Goal: Transaction & Acquisition: Purchase product/service

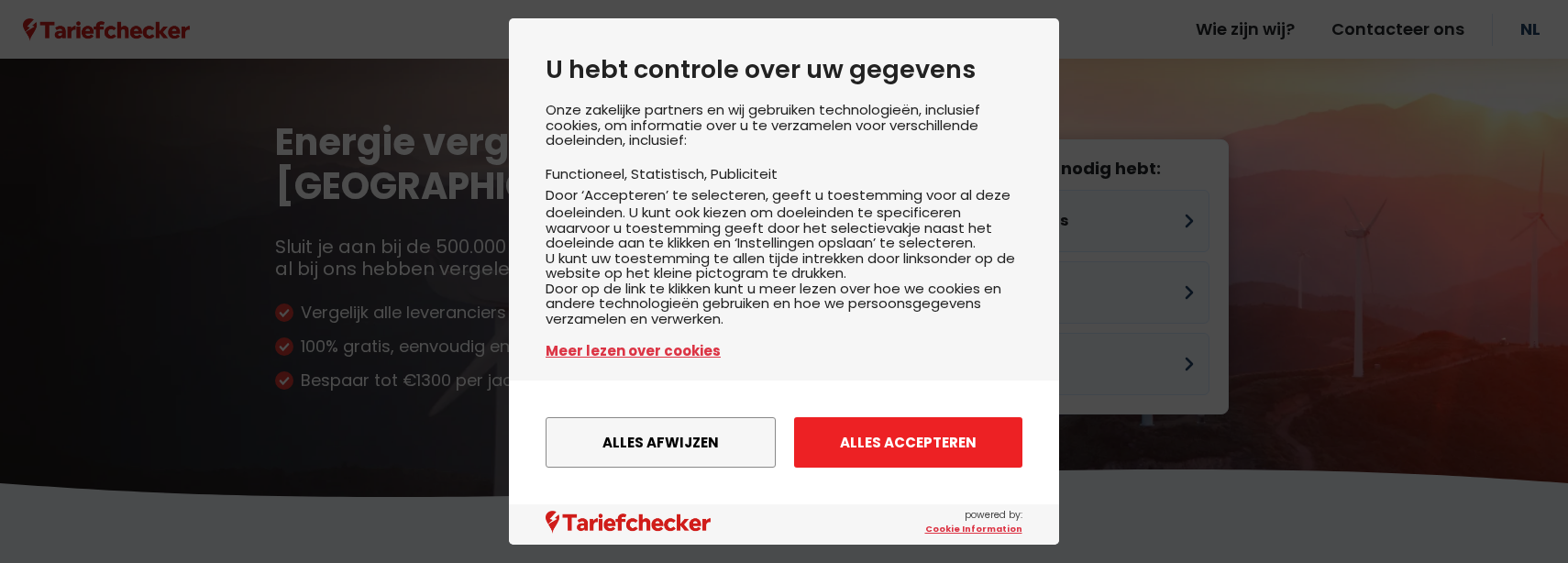
click at [880, 434] on button "Alles accepteren" at bounding box center [908, 442] width 229 height 50
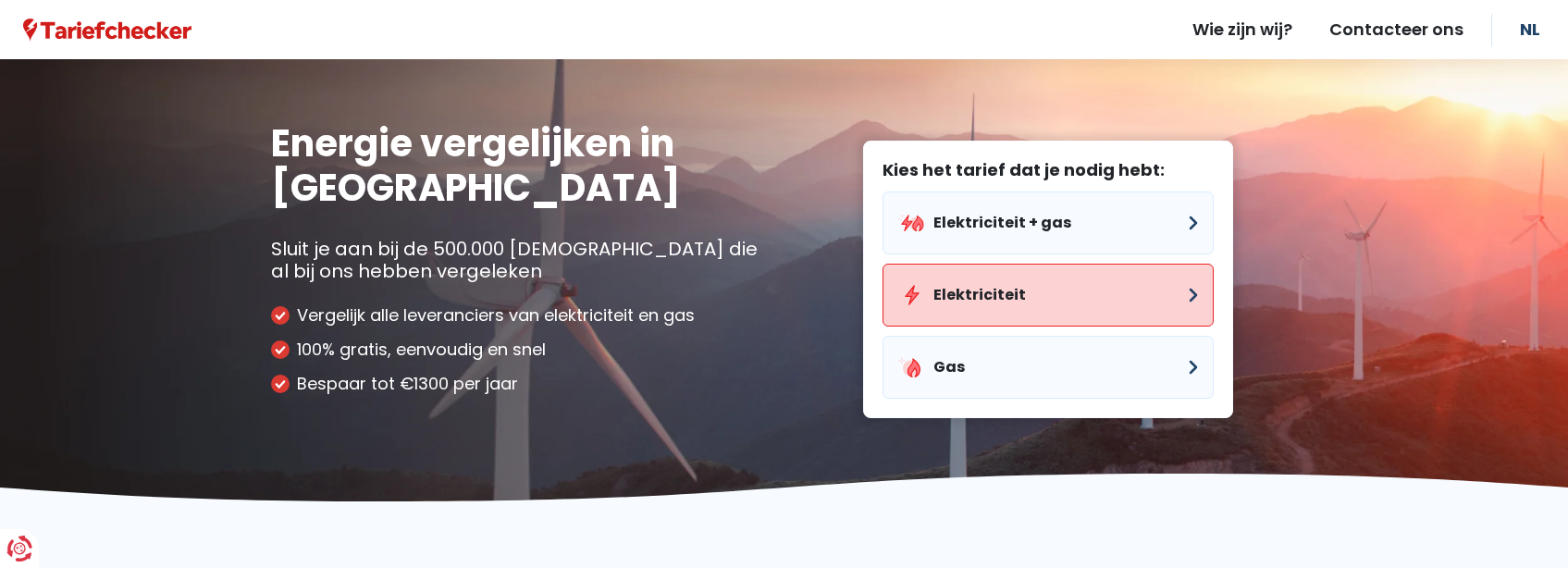
click at [1017, 295] on button "Elektriciteit" at bounding box center [1047, 295] width 331 height 63
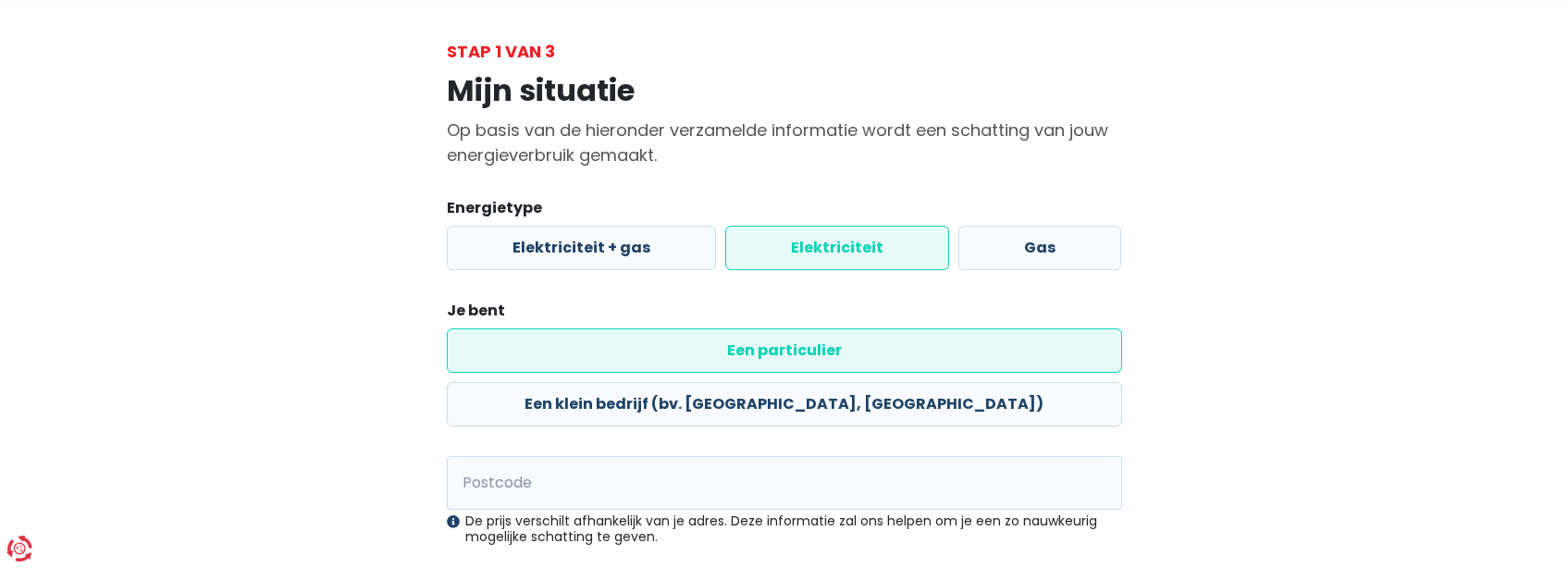
scroll to position [185, 0]
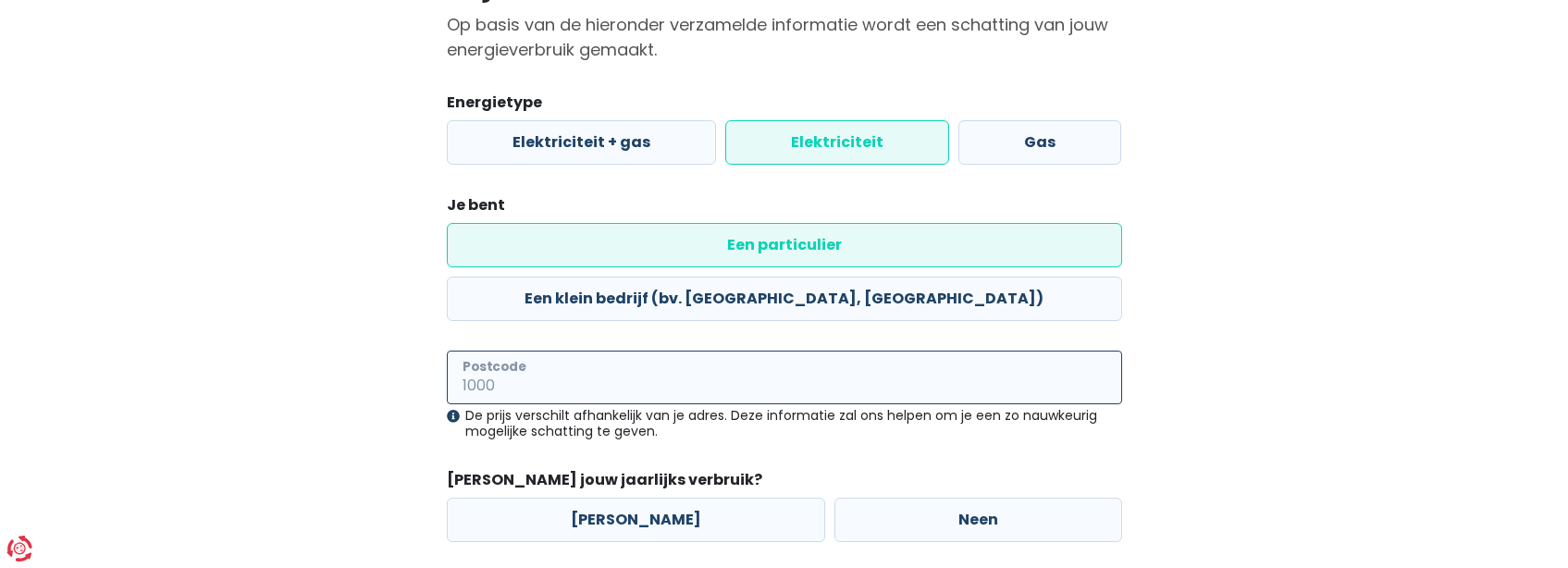
click at [628, 351] on input "Postcode" at bounding box center [784, 377] width 675 height 53
type input "9000"
click at [625, 497] on label "[PERSON_NAME]" at bounding box center [636, 520] width 378 height 45
click at [625, 497] on input "[PERSON_NAME]" at bounding box center [636, 520] width 378 height 45
radio input "true"
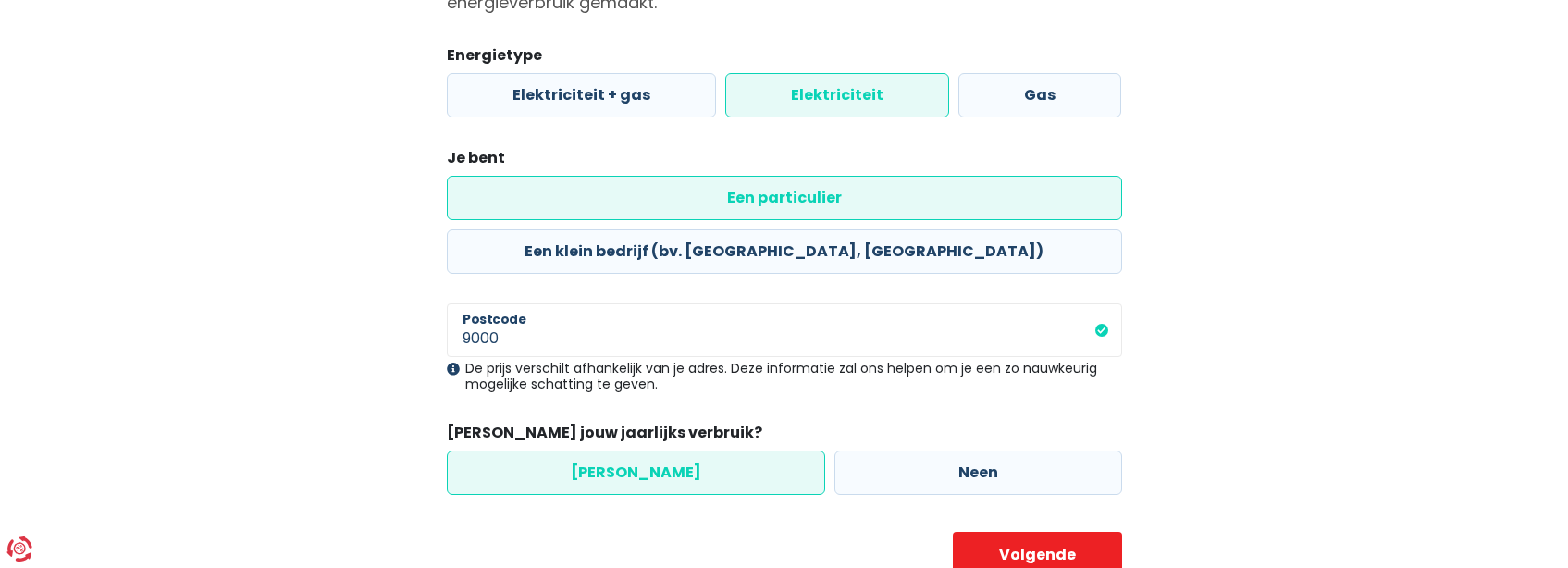
scroll to position [249, 0]
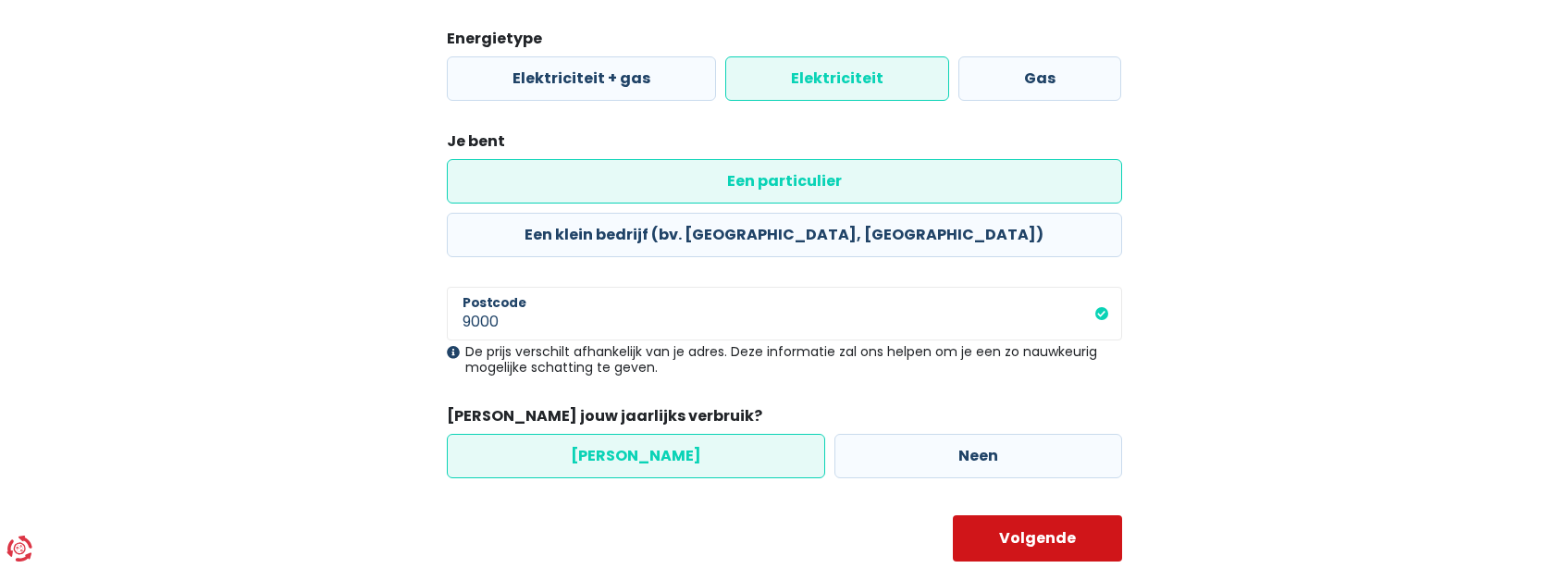
click at [1033, 515] on button "Volgende" at bounding box center [1037, 538] width 170 height 47
select select
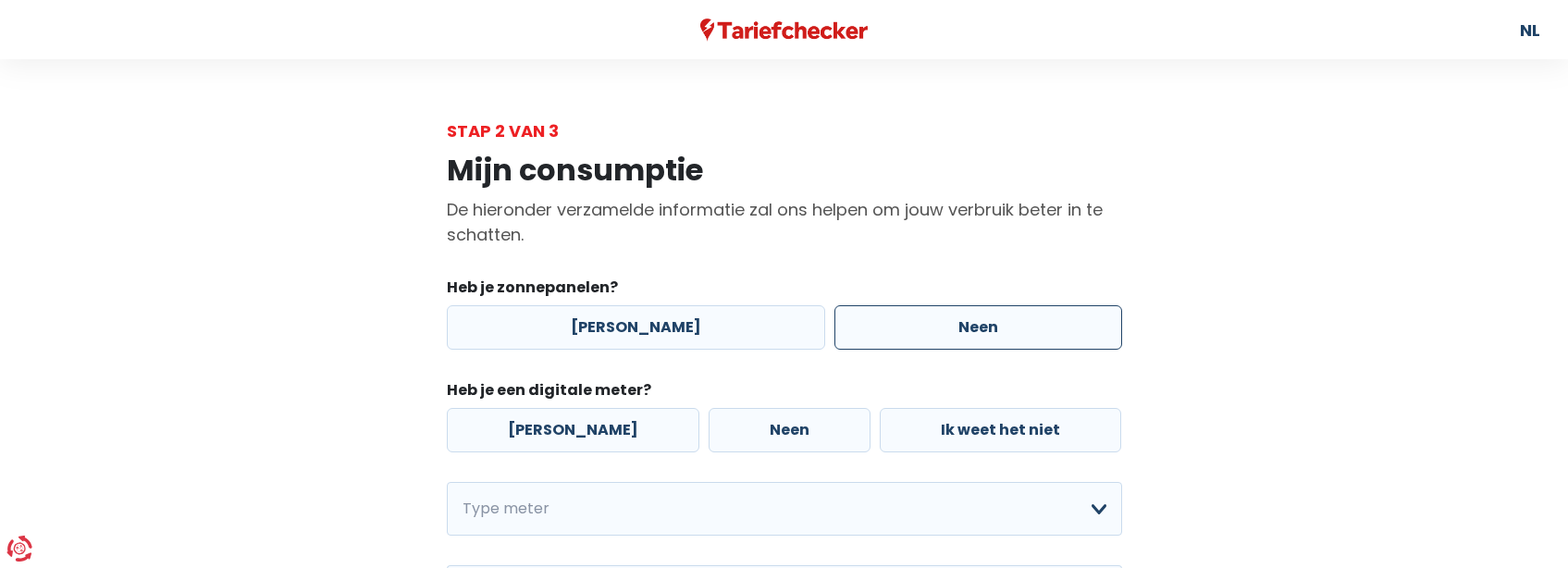
click at [937, 318] on label "Neen" at bounding box center [977, 328] width 288 height 45
click at [937, 318] on input "Neen" at bounding box center [977, 328] width 288 height 45
radio input "true"
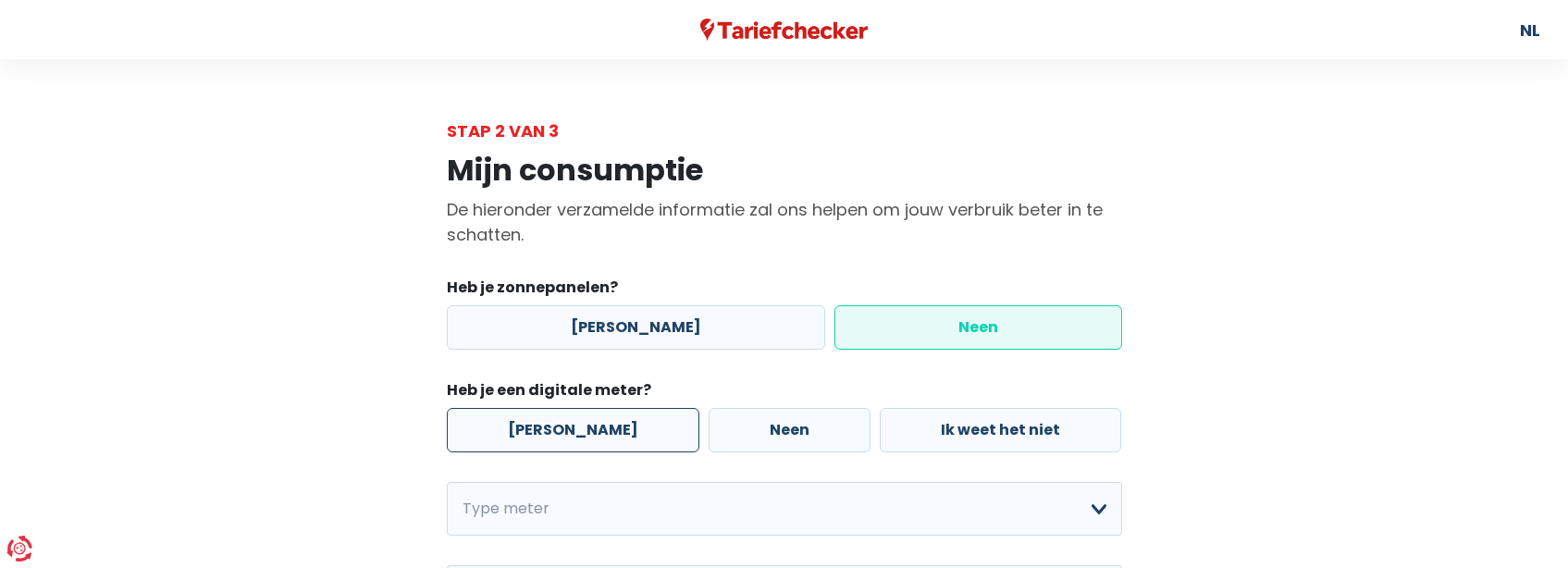
click at [556, 427] on label "[PERSON_NAME]" at bounding box center [573, 430] width 252 height 45
click at [556, 427] on input "[PERSON_NAME]" at bounding box center [573, 430] width 252 height 45
radio input "true"
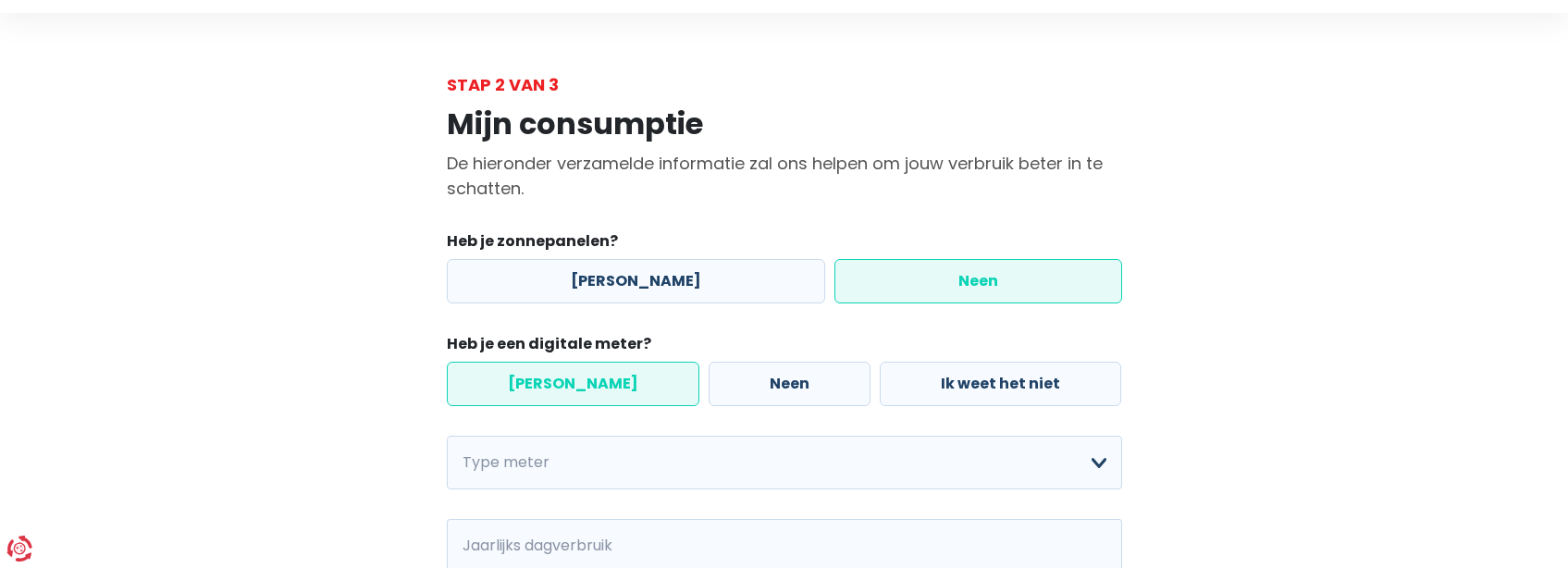
scroll to position [92, 0]
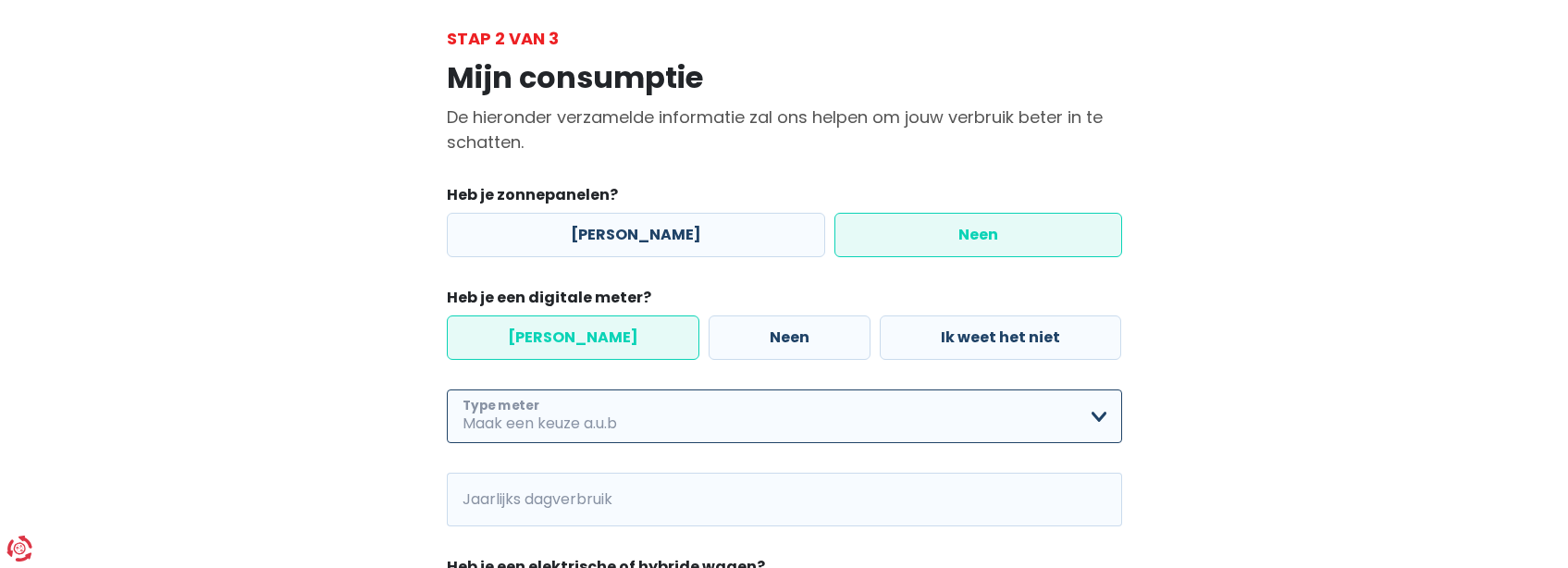
click at [570, 423] on select "Enkelvoudig Tweevoudig Enkelvoudig + uitsluitend nachttarief Tweevoudig + uitsl…" at bounding box center [784, 416] width 675 height 53
click at [447, 390] on select "Enkelvoudig Tweevoudig Enkelvoudig + uitsluitend nachttarief Tweevoudig + uitsl…" at bounding box center [784, 416] width 675 height 53
select select "day_single_rate"
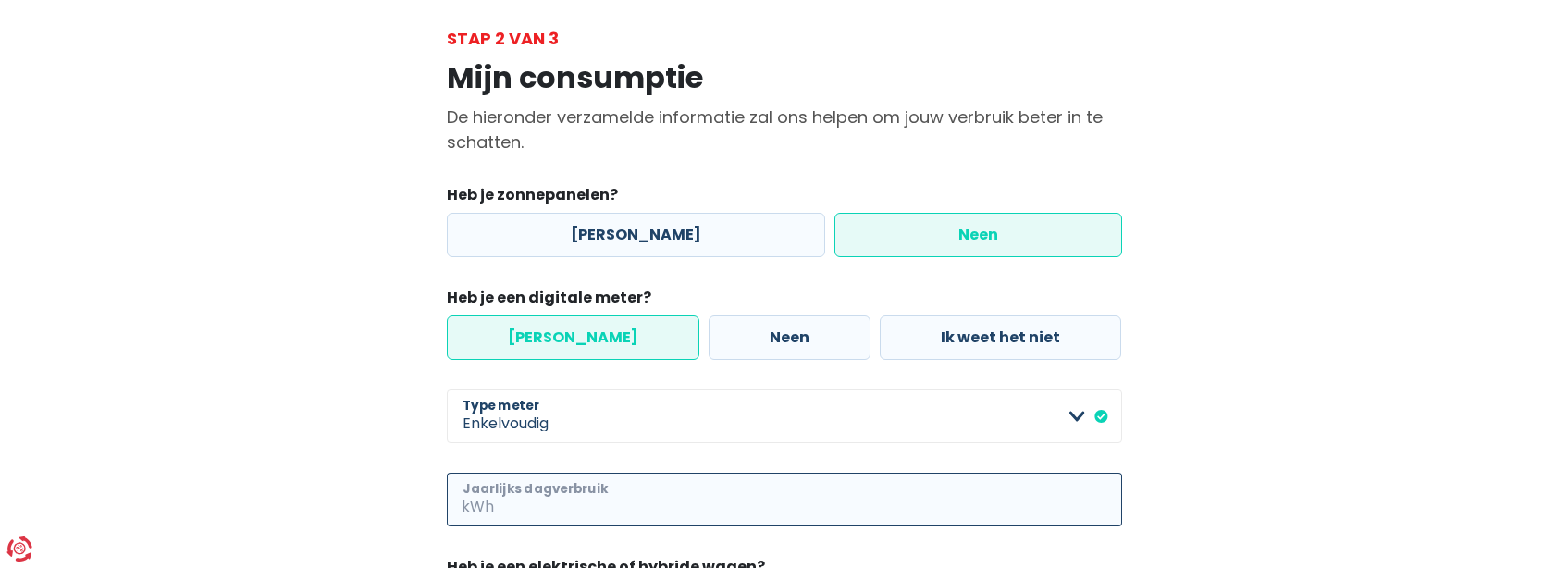
click at [604, 499] on input "Jaarlijks dagverbruik" at bounding box center [810, 498] width 624 height 53
type input "5000"
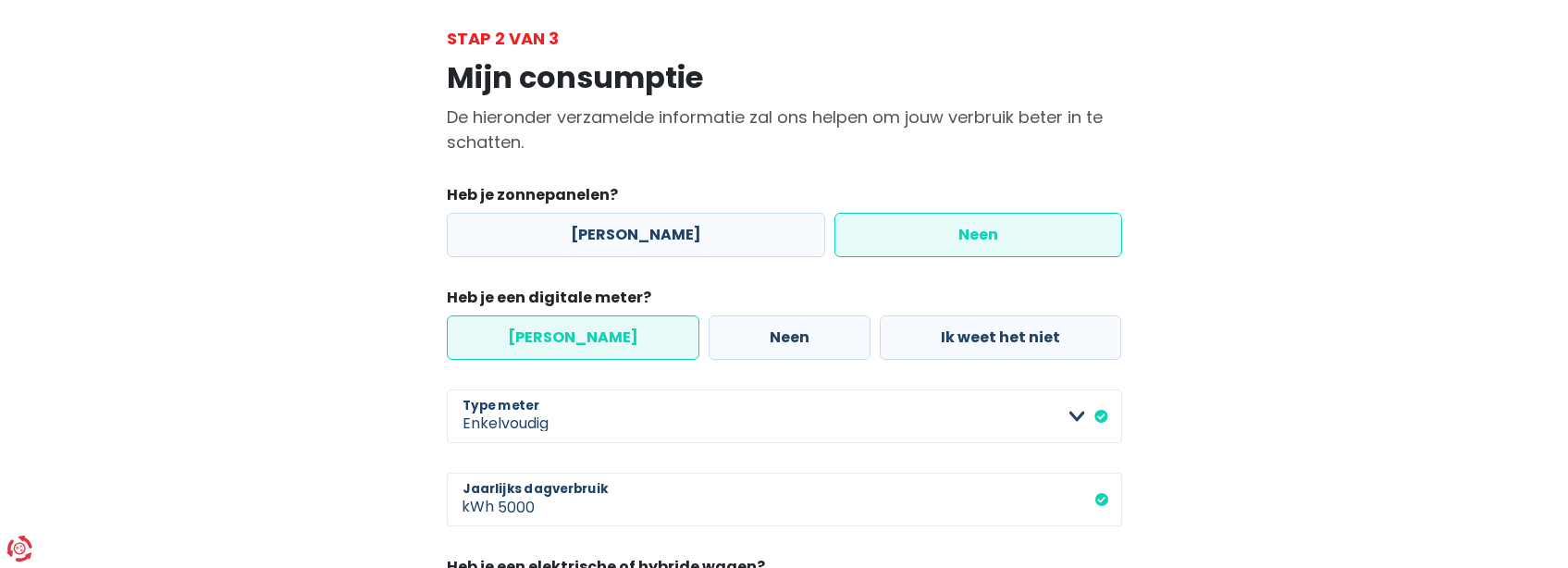
click at [341, 444] on div "Mijn consumptie De hieronder verzamelde informatie zal ons helpen om jouw verbr…" at bounding box center [784, 381] width 1054 height 661
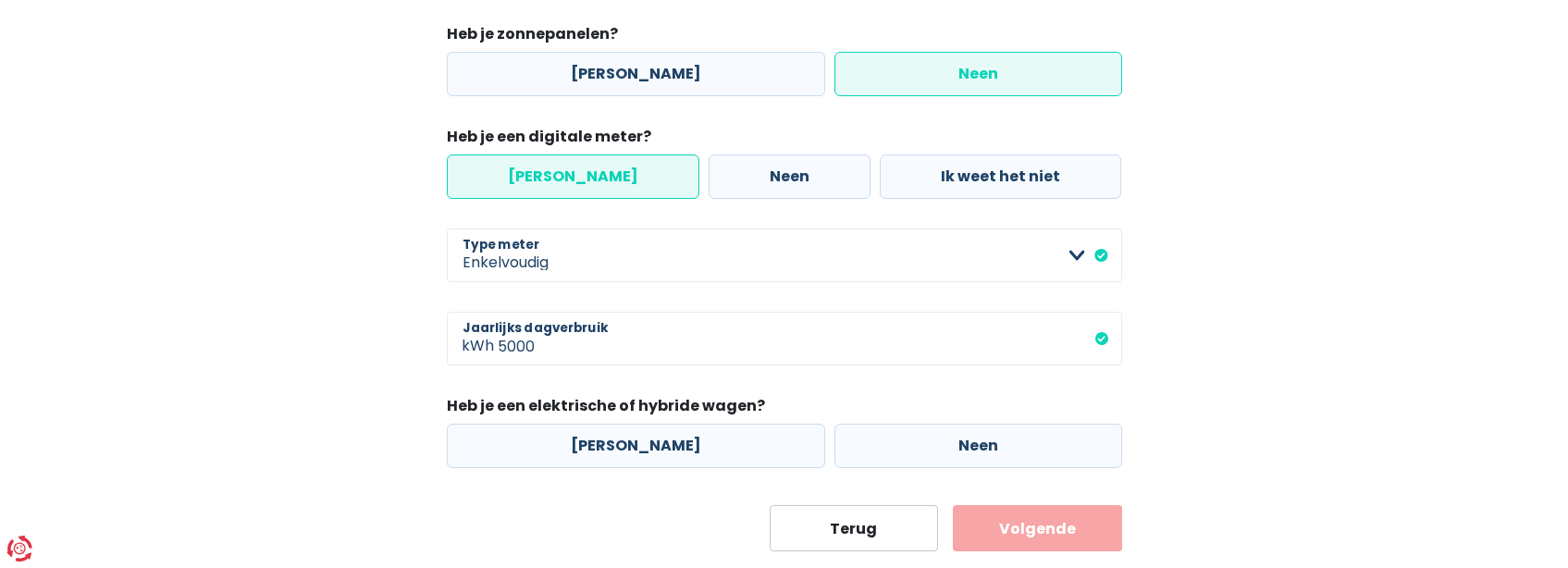
scroll to position [277, 0]
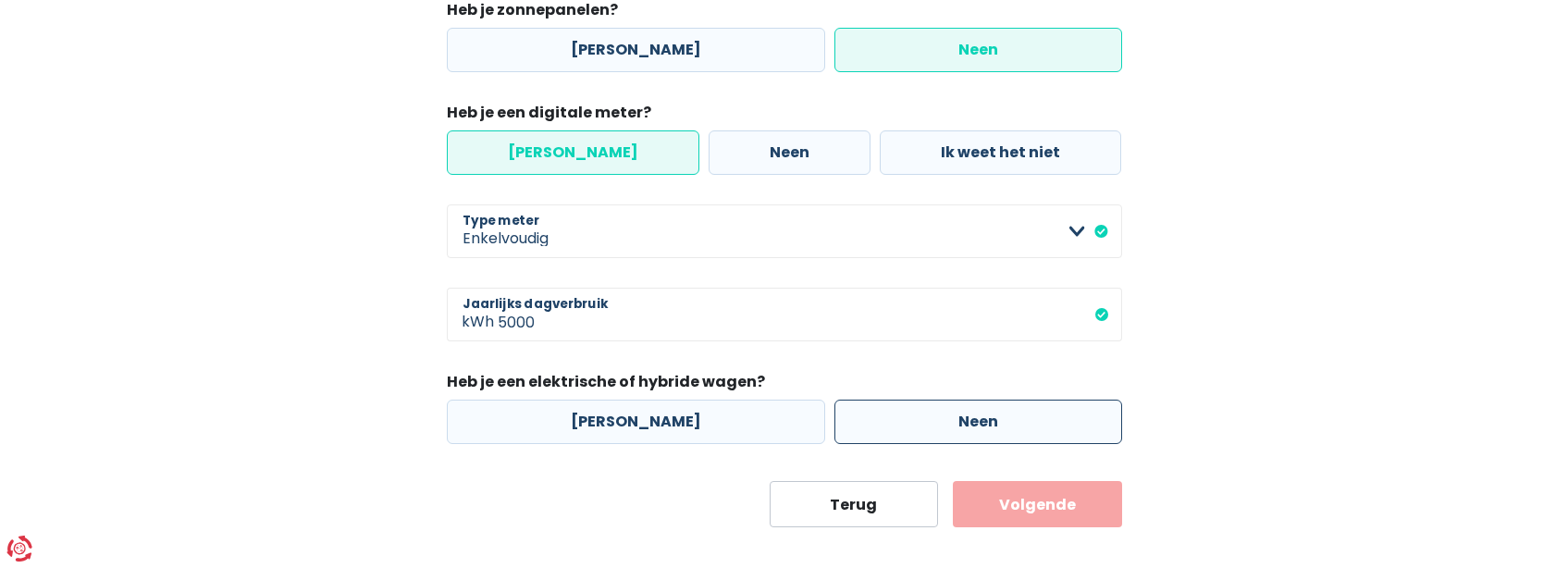
click at [907, 430] on label "Neen" at bounding box center [977, 422] width 288 height 45
click at [907, 430] on input "Neen" at bounding box center [977, 422] width 288 height 45
radio input "true"
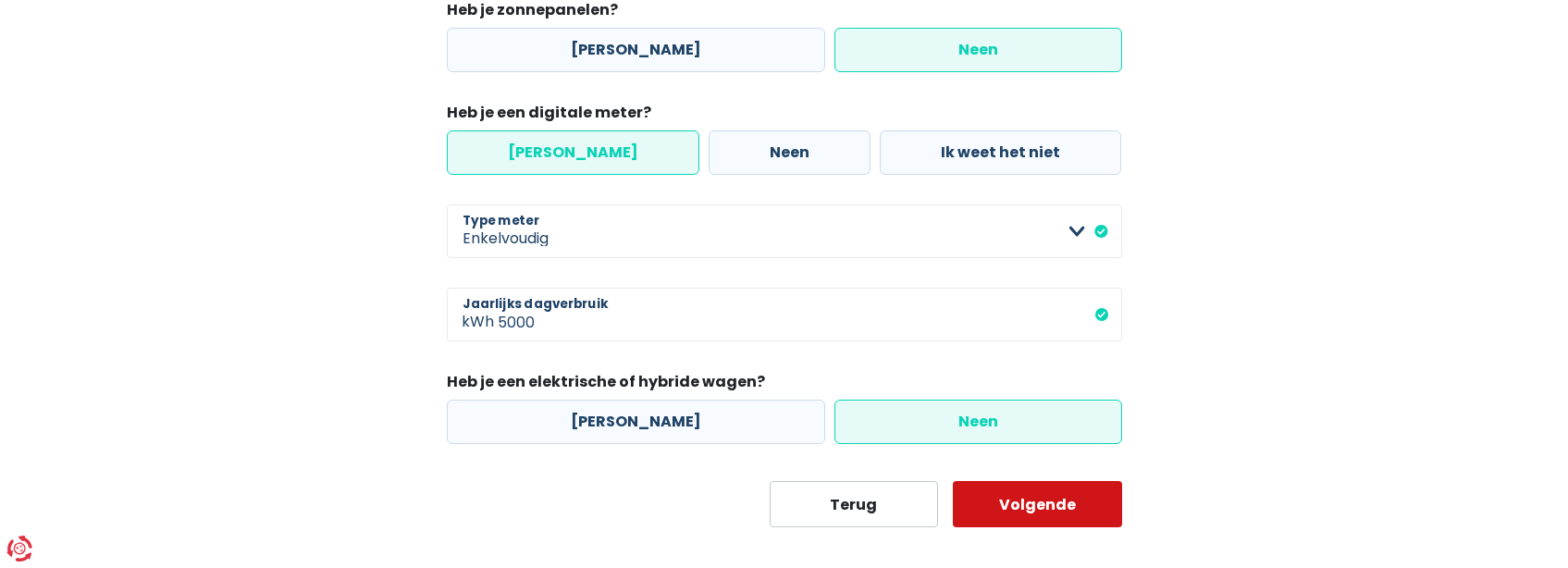
click at [1010, 489] on button "Volgende" at bounding box center [1037, 504] width 170 height 47
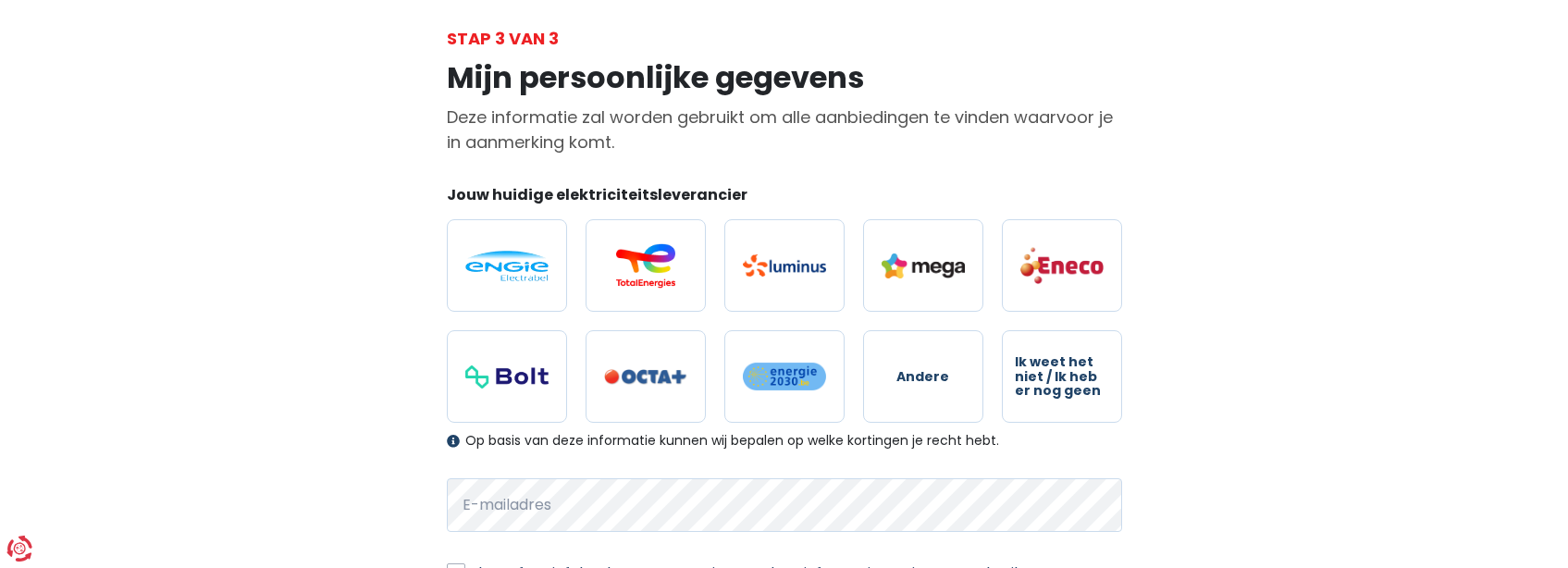
scroll to position [185, 0]
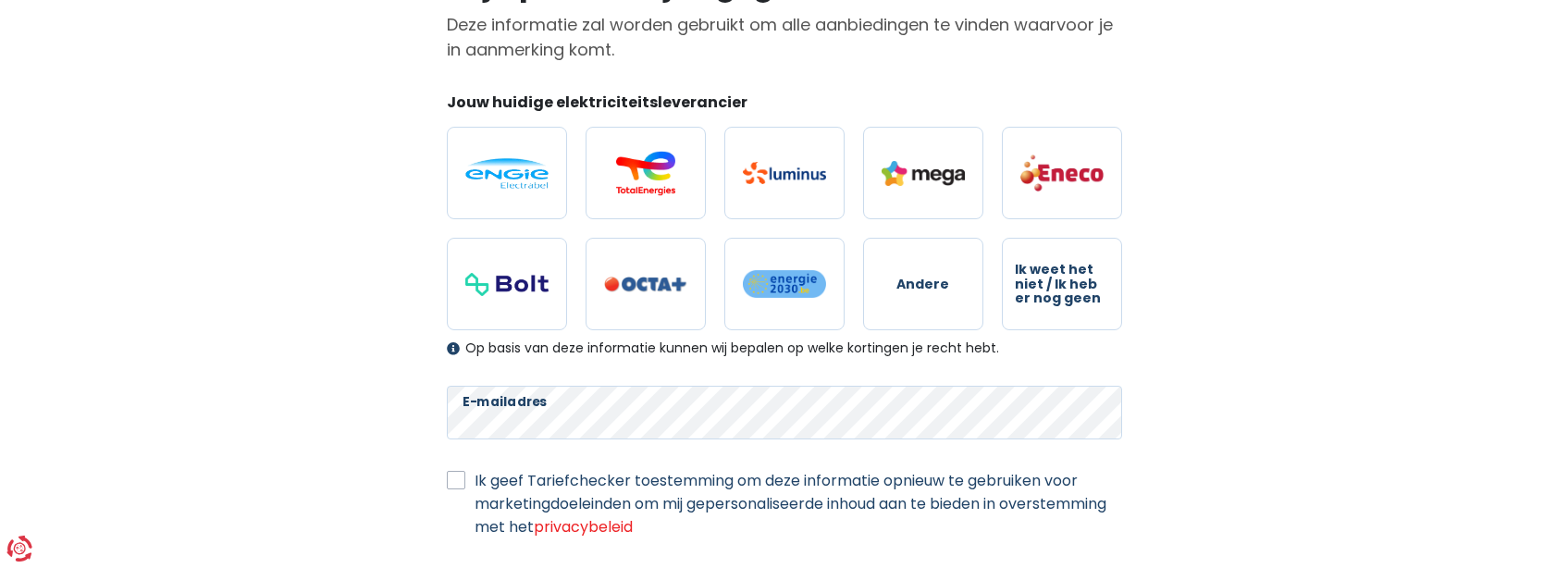
click at [391, 492] on div "Mijn persoonlijke gegevens Deze informatie zal worden gebruikt om alle aanbiedi…" at bounding box center [784, 290] width 1054 height 663
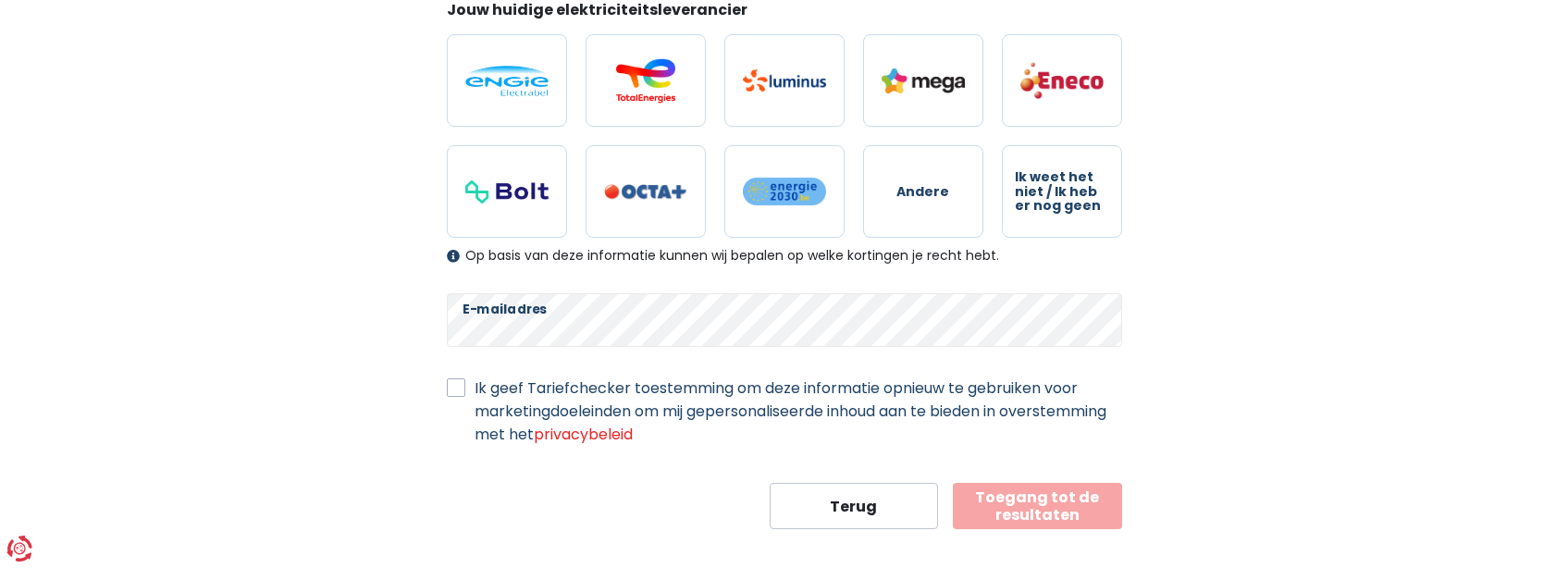
click at [474, 388] on label "Ik geef Tariefchecker toestemming om deze informatie opnieuw te gebruiken voor …" at bounding box center [798, 411] width 648 height 70
click at [458, 388] on input "Ik geef Tariefchecker toestemming om deze informatie opnieuw te gebruiken voor …" at bounding box center [456, 385] width 18 height 18
checkbox input "true"
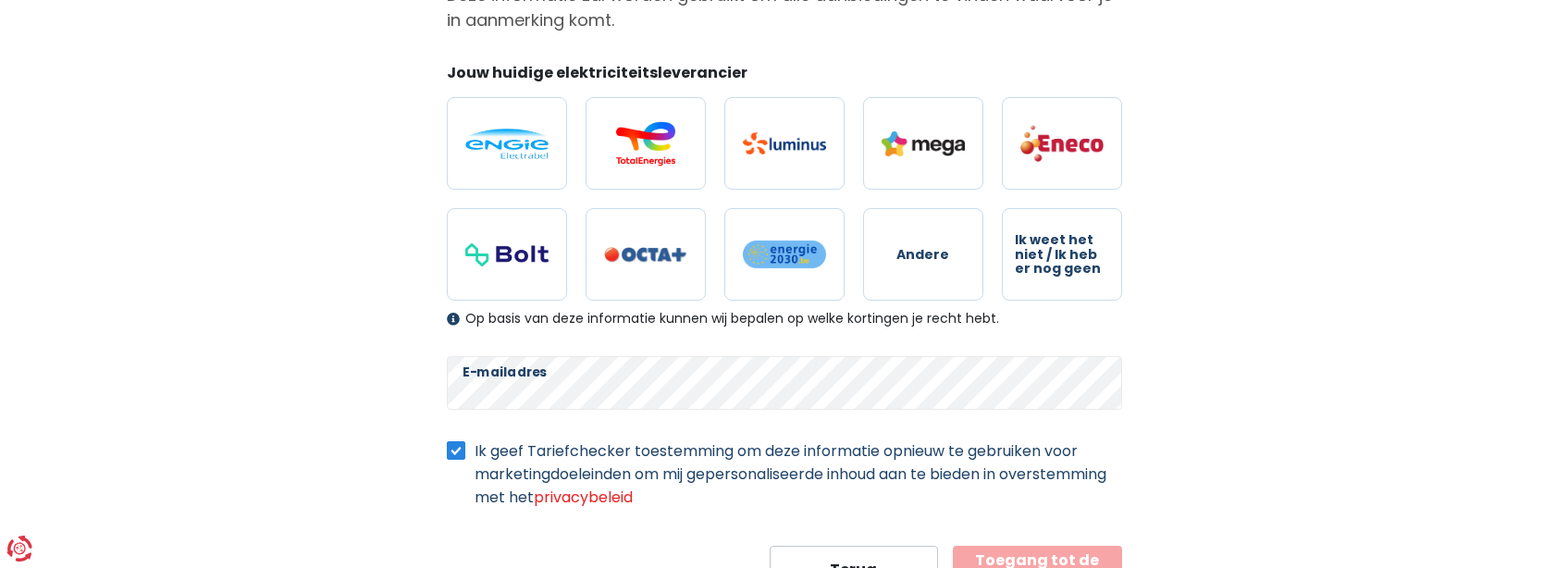
scroll to position [92, 0]
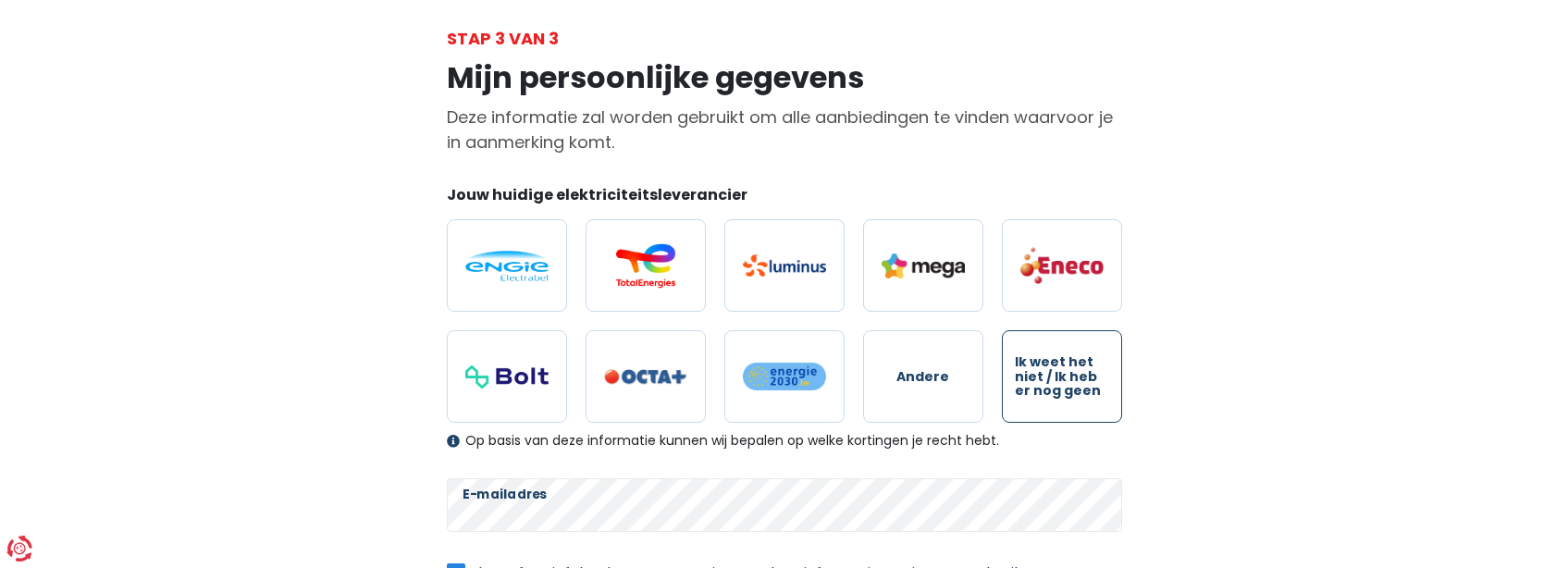
click at [1072, 374] on span "Ik weet het niet / Ik heb er nog geen" at bounding box center [1061, 376] width 94 height 43
click at [1072, 374] on input "Ik weet het niet / Ik heb er nog geen" at bounding box center [1062, 376] width 120 height 92
radio input "true"
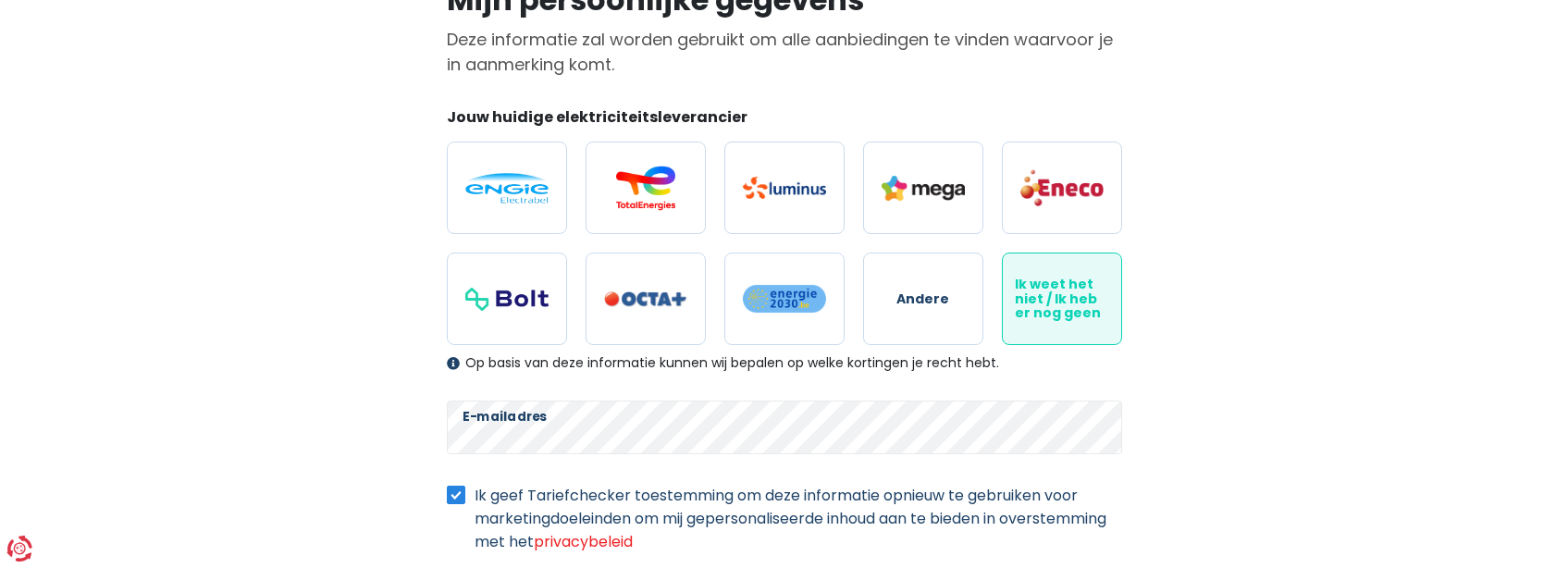
scroll to position [277, 0]
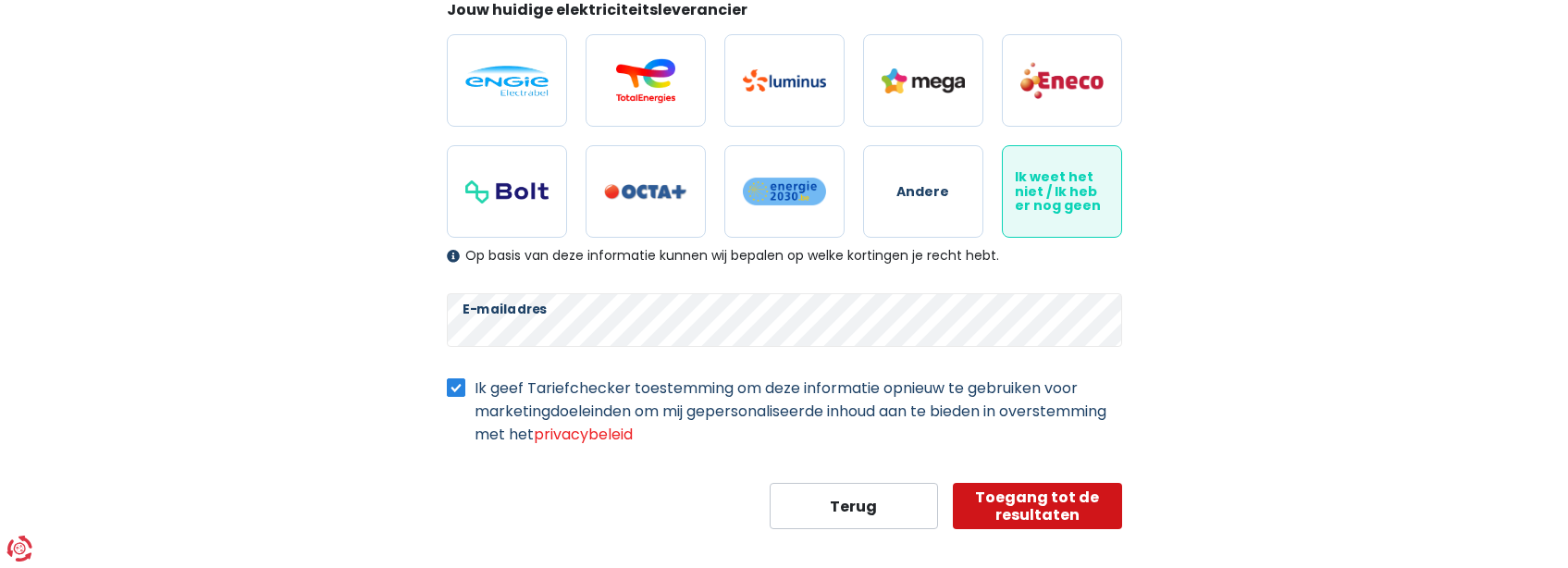
click at [1033, 506] on button "Toegang tot de resultaten" at bounding box center [1037, 506] width 170 height 47
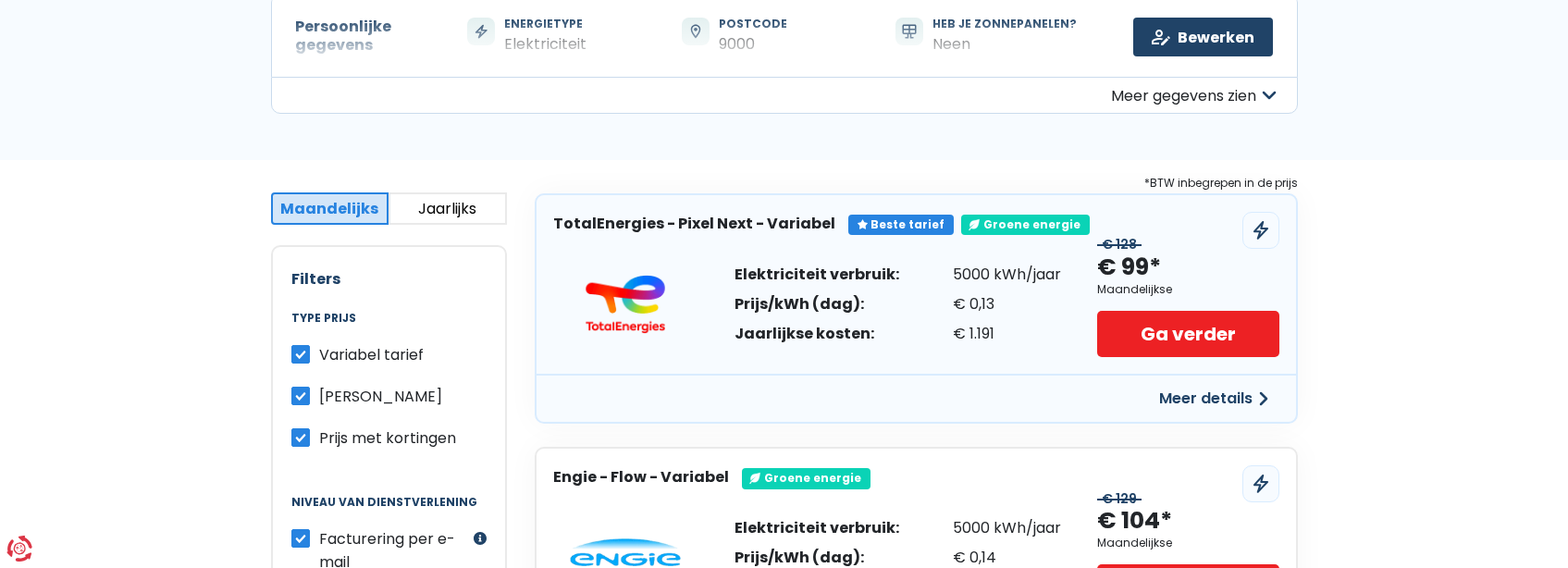
scroll to position [38, 0]
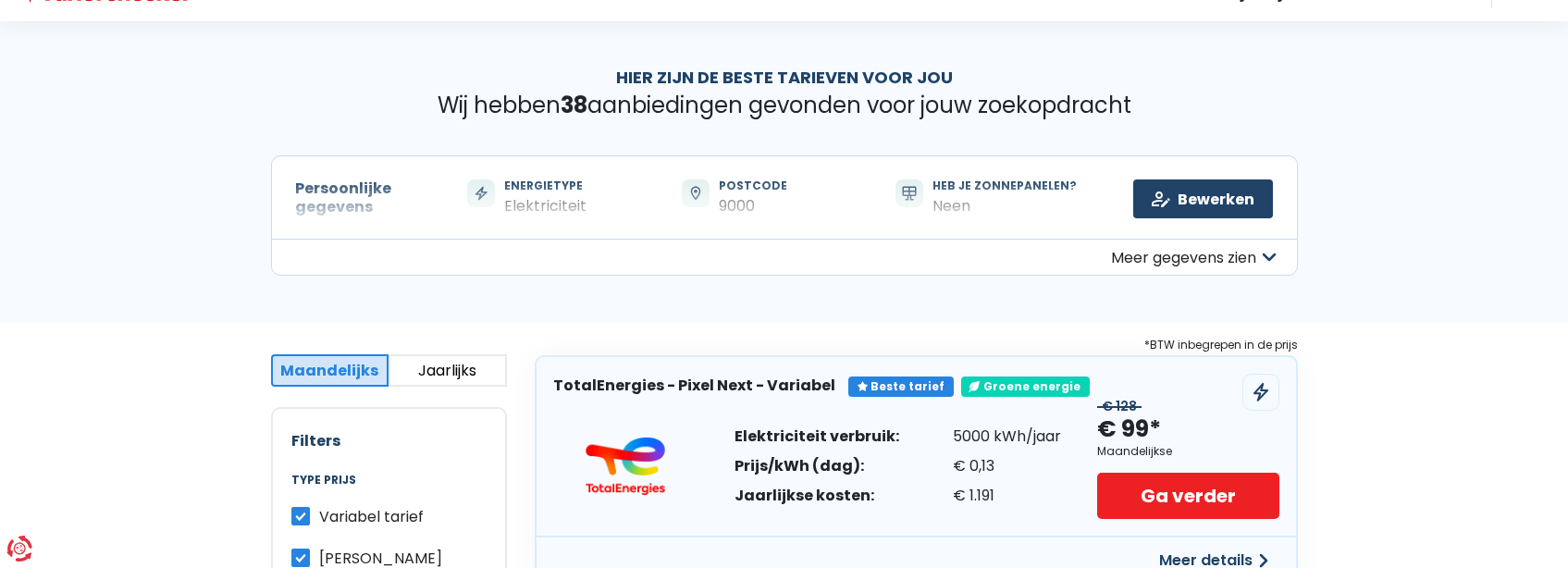
click at [443, 374] on button "Jaarlijks" at bounding box center [448, 369] width 118 height 32
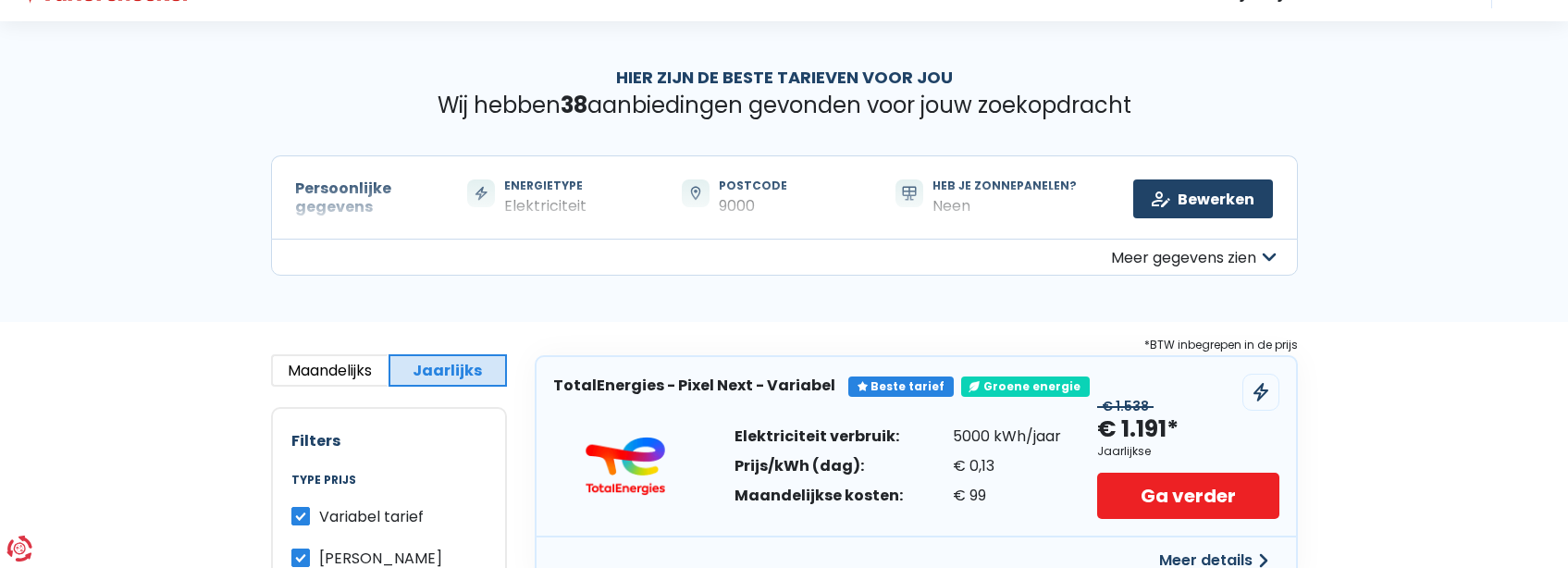
click at [337, 371] on button "Maandelijks" at bounding box center [330, 369] width 118 height 32
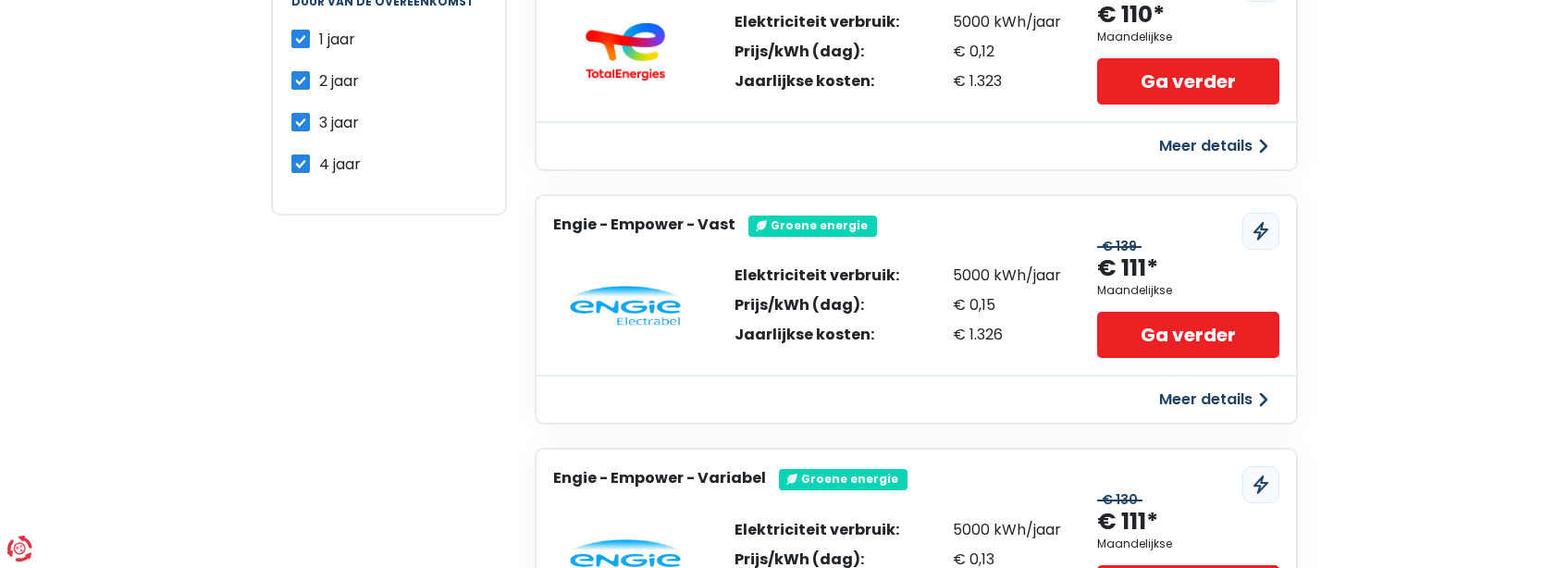
scroll to position [1332, 0]
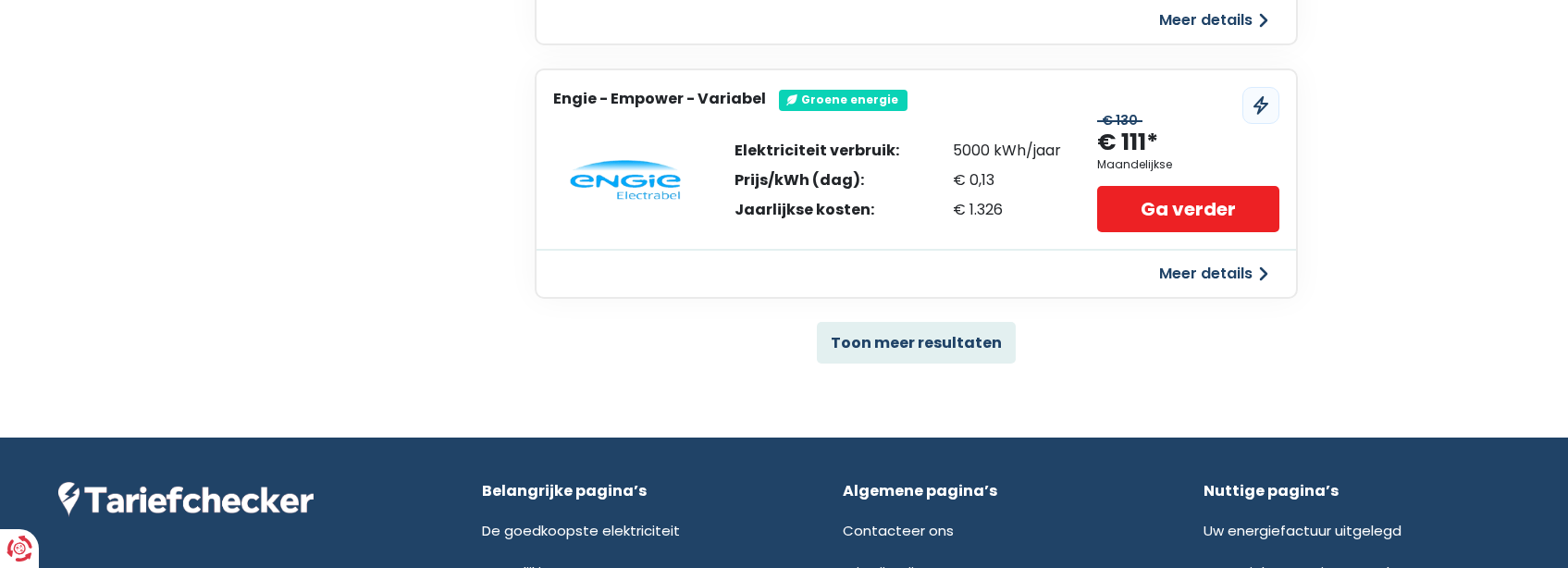
click at [1231, 275] on button "Meer details" at bounding box center [1213, 273] width 131 height 33
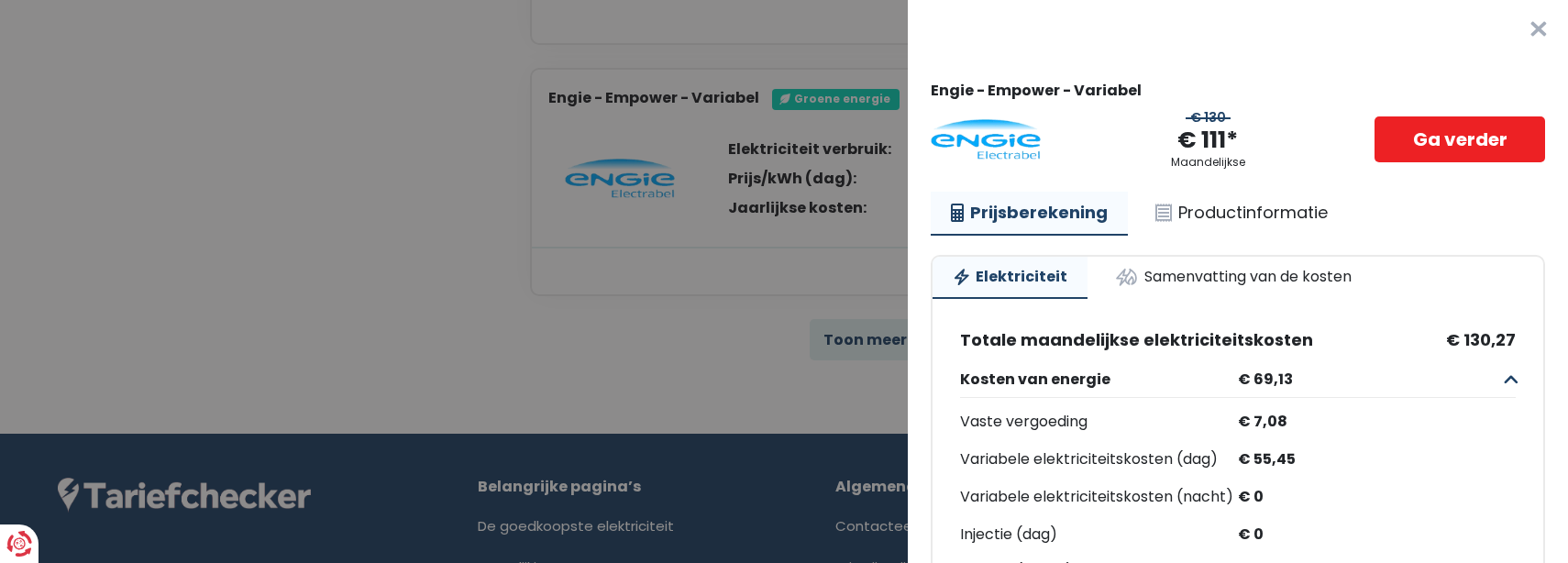
click at [580, 279] on Variabel "Plus de détails - Engie × Engie - Empower - Variabel € 130 € 111* Maandelijkse …" at bounding box center [784, 282] width 1568 height 563
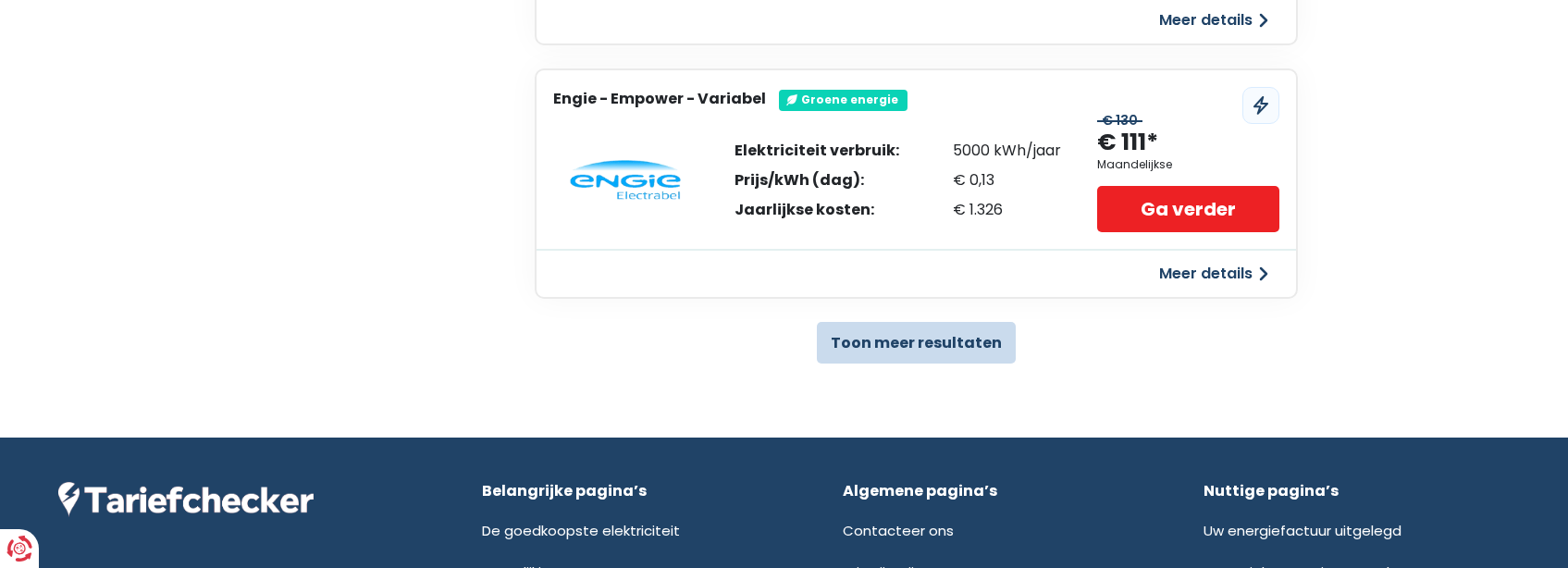
click at [938, 342] on button "Toon meer resultaten" at bounding box center [915, 342] width 199 height 42
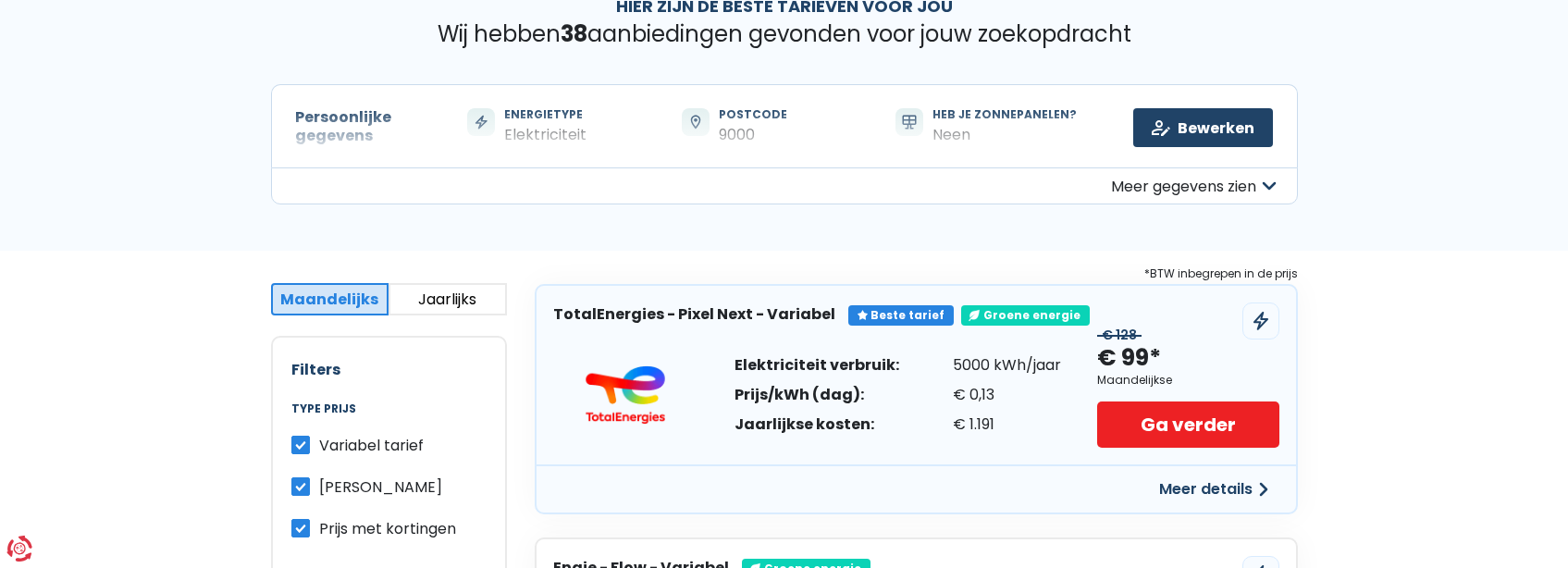
scroll to position [0, 0]
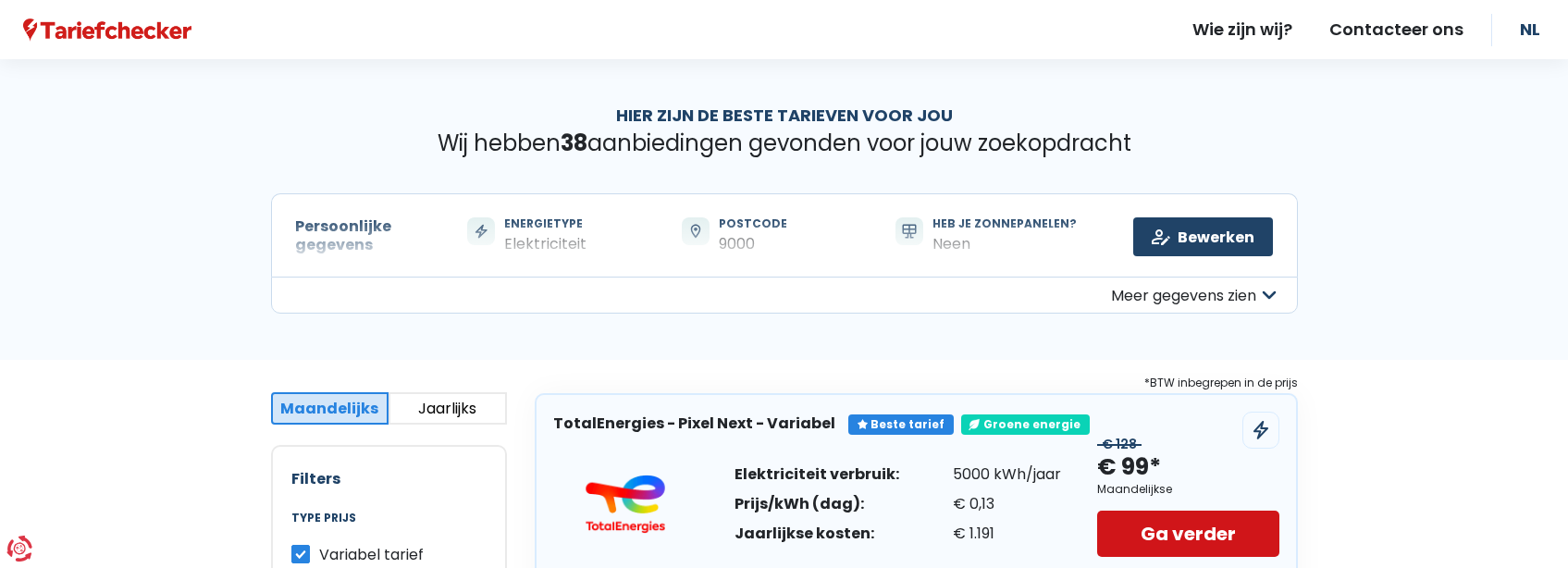
click at [1159, 521] on link "Ga verder" at bounding box center [1187, 534] width 181 height 47
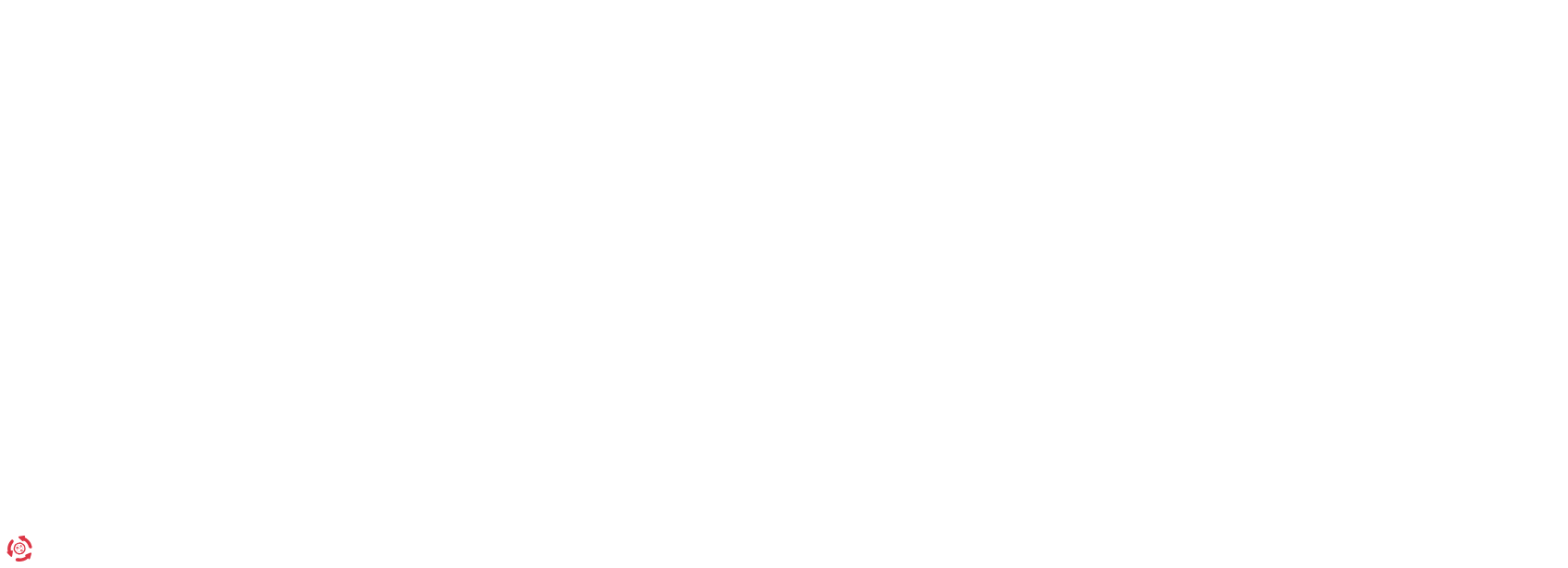
scroll to position [277, 0]
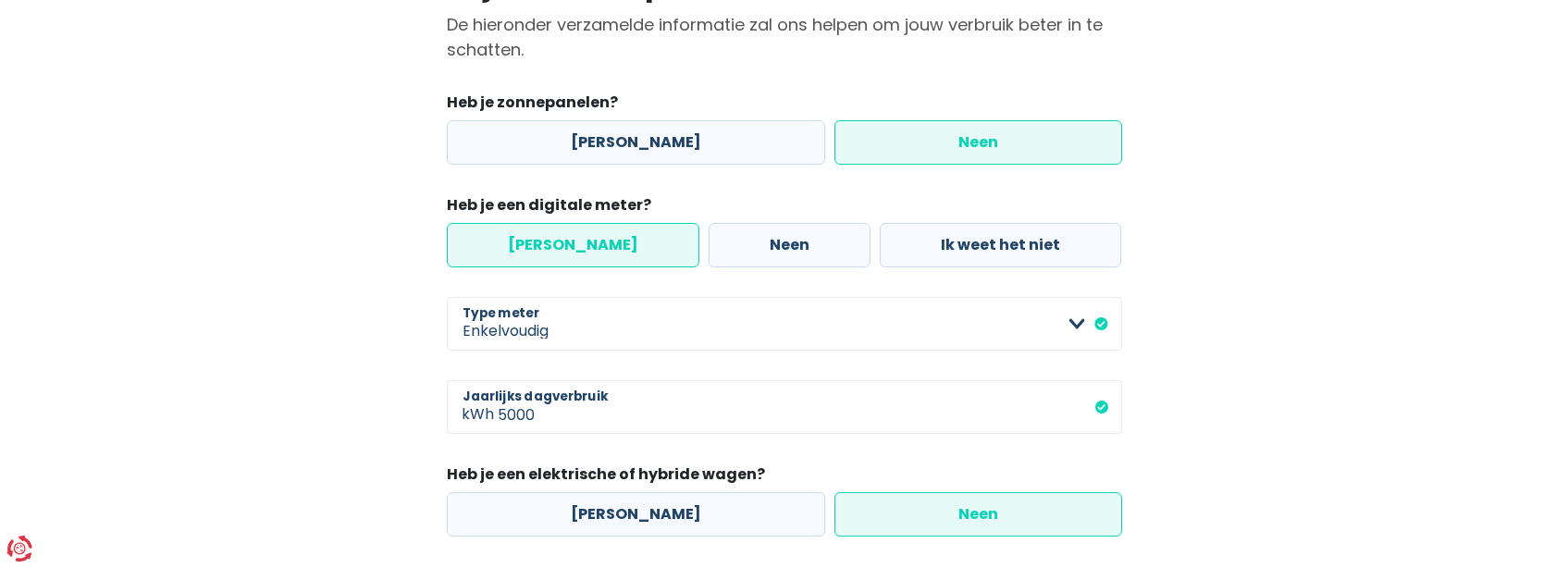
scroll to position [92, 0]
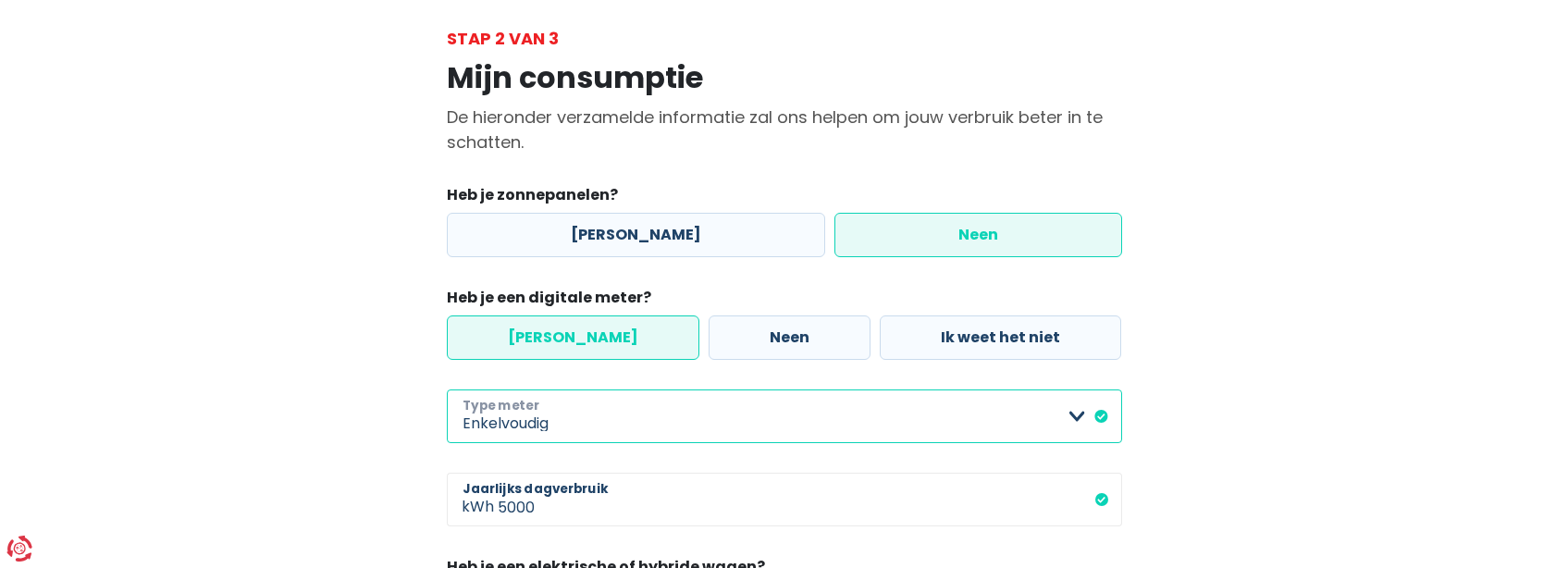
click at [1099, 412] on select "Enkelvoudig Tweevoudig Enkelvoudig + uitsluitend nachttarief Tweevoudig + uitsl…" at bounding box center [784, 416] width 675 height 53
select select "day_night_bi_hourly"
click at [447, 390] on select "Enkelvoudig Tweevoudig Enkelvoudig + uitsluitend nachttarief Tweevoudig + uitsl…" at bounding box center [784, 416] width 675 height 53
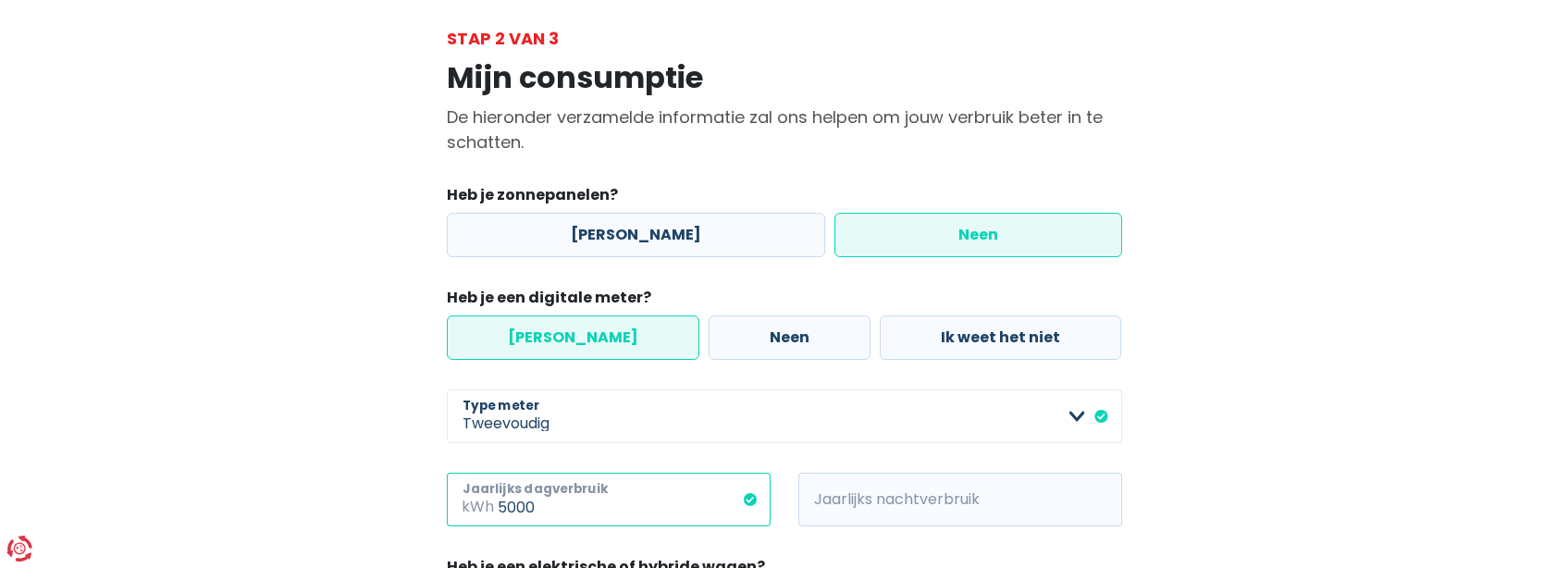
click at [504, 510] on input "5000" at bounding box center [633, 498] width 272 height 53
type input "4000"
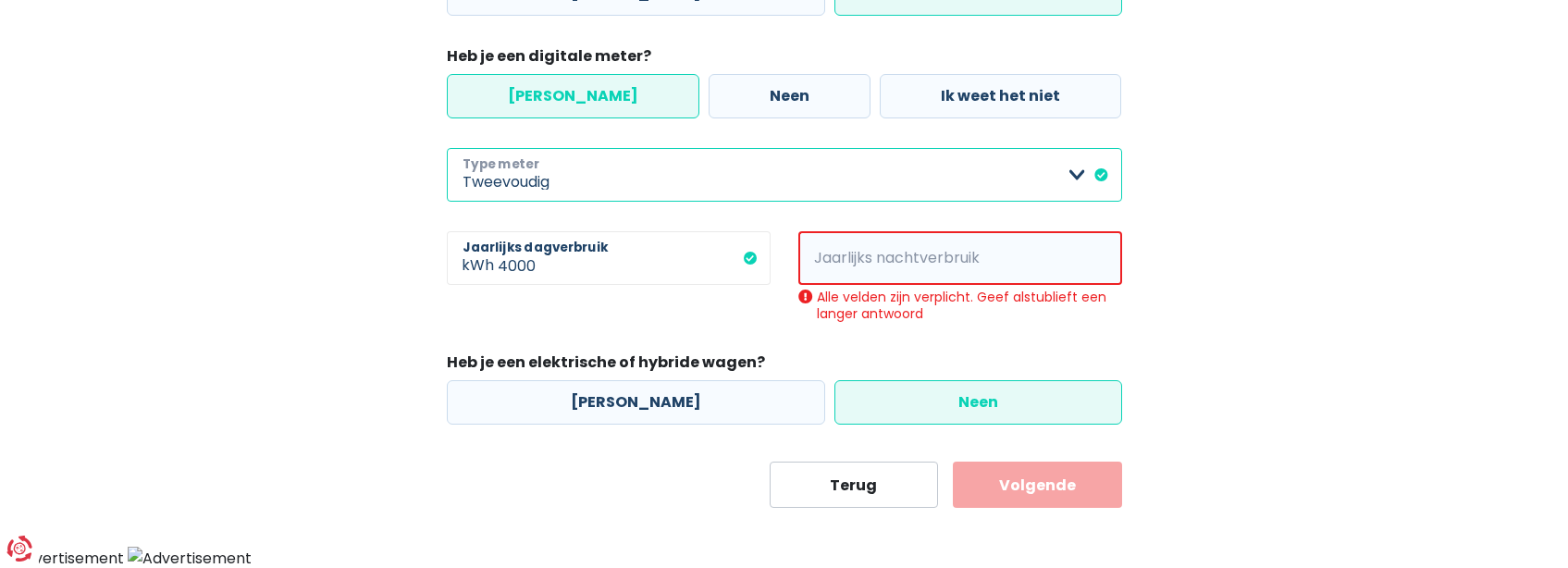
click at [1097, 167] on select "Enkelvoudig Tweevoudig Enkelvoudig + uitsluitend nachttarief Tweevoudig + uitsl…" at bounding box center [784, 174] width 675 height 53
select select "day_single_rate"
click at [447, 185] on select "Enkelvoudig Tweevoudig Enkelvoudig + uitsluitend nachttarief Tweevoudig + uitsl…" at bounding box center [784, 174] width 675 height 53
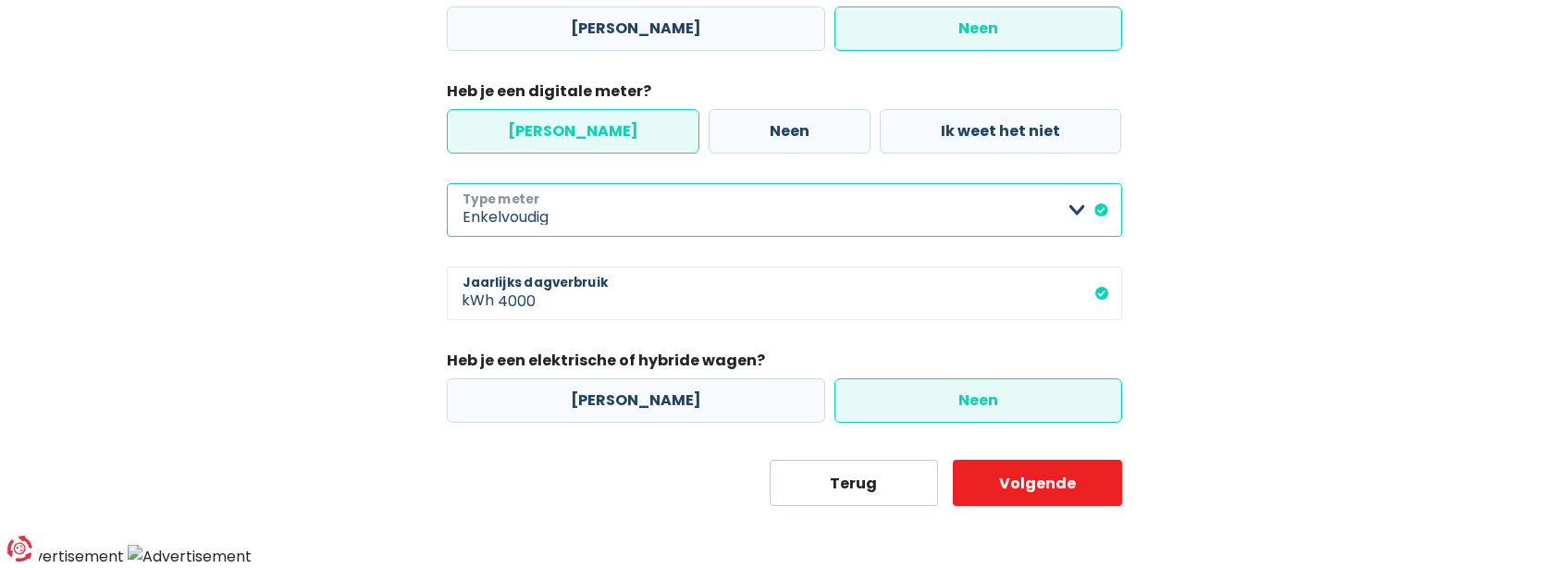
scroll to position [297, 0]
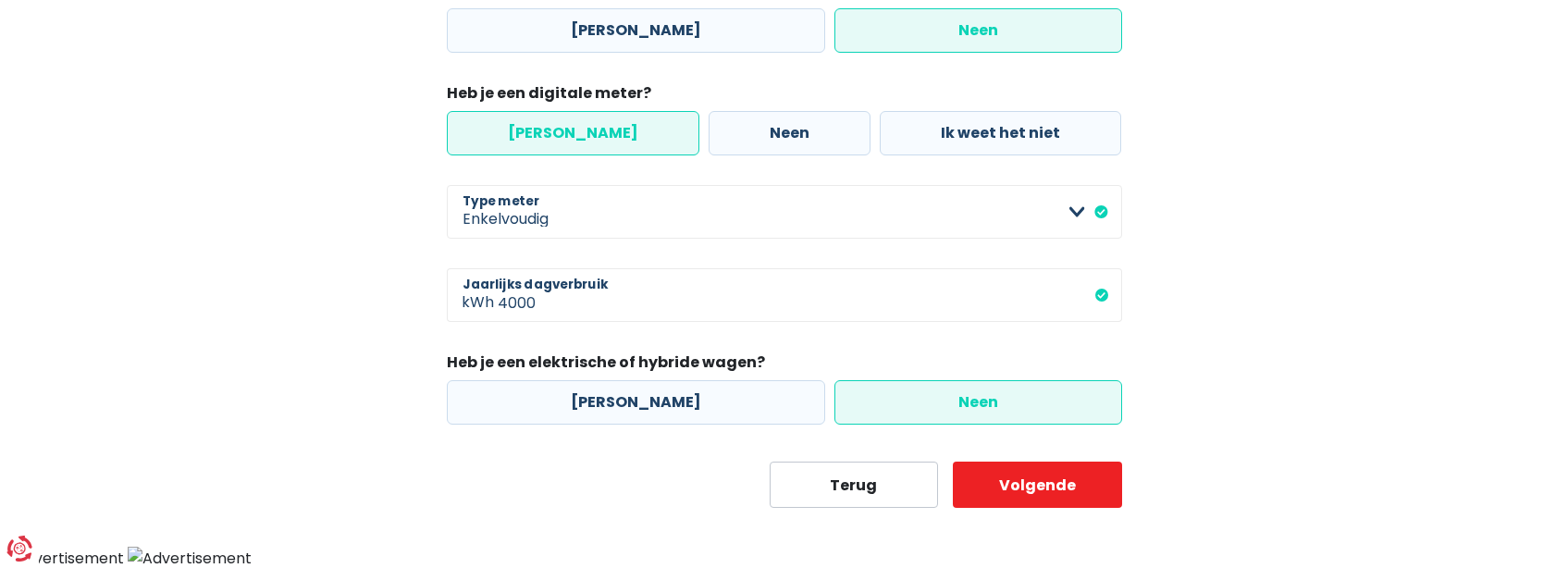
click at [888, 404] on label "Neen" at bounding box center [977, 402] width 288 height 45
click at [888, 404] on input "Neen" at bounding box center [977, 402] width 288 height 45
click at [1002, 499] on button "Volgende" at bounding box center [1037, 485] width 170 height 47
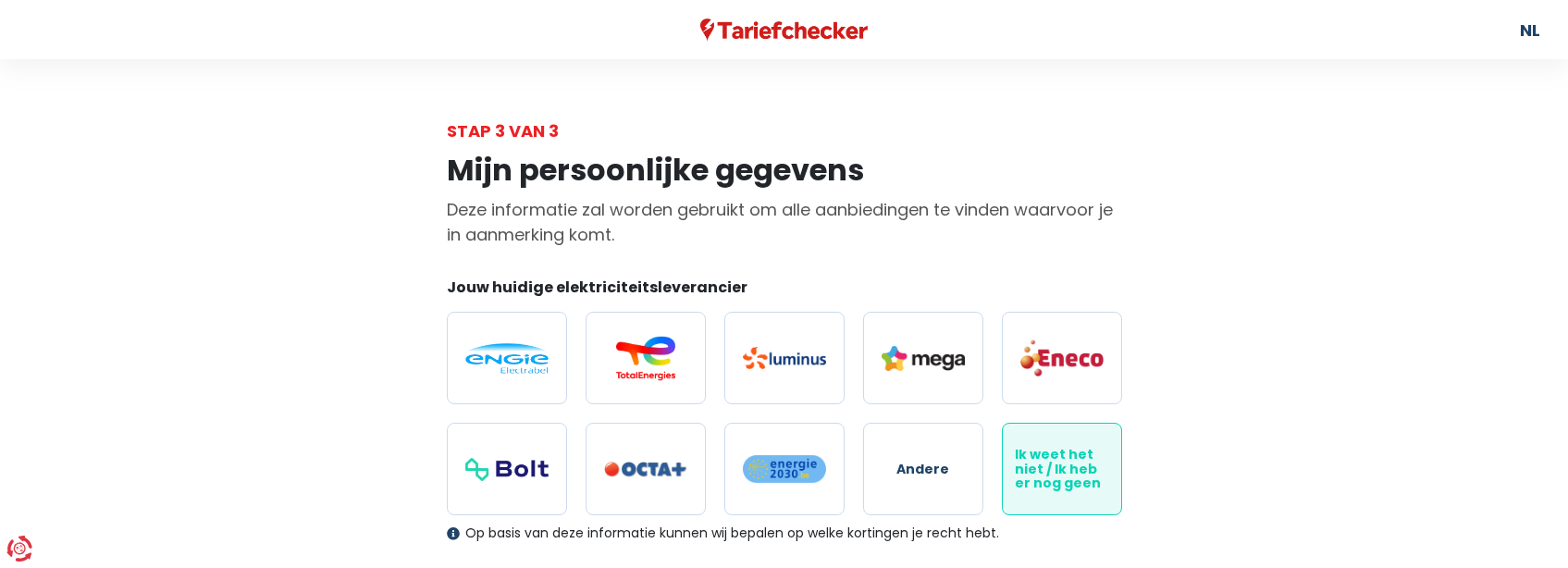
click at [1056, 458] on span "Ik weet het niet / Ik heb er nog geen" at bounding box center [1061, 469] width 94 height 43
click at [1056, 458] on input "Ik weet het niet / Ik heb er nog geen" at bounding box center [1062, 468] width 120 height 92
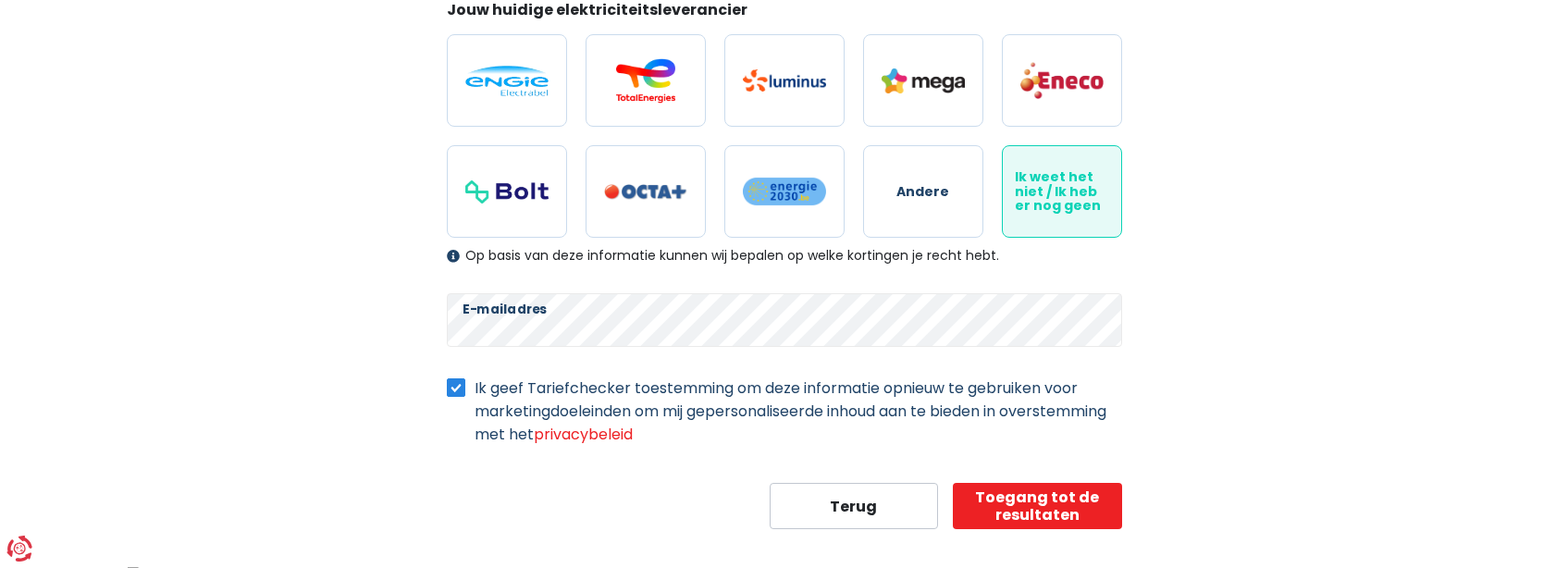
scroll to position [299, 0]
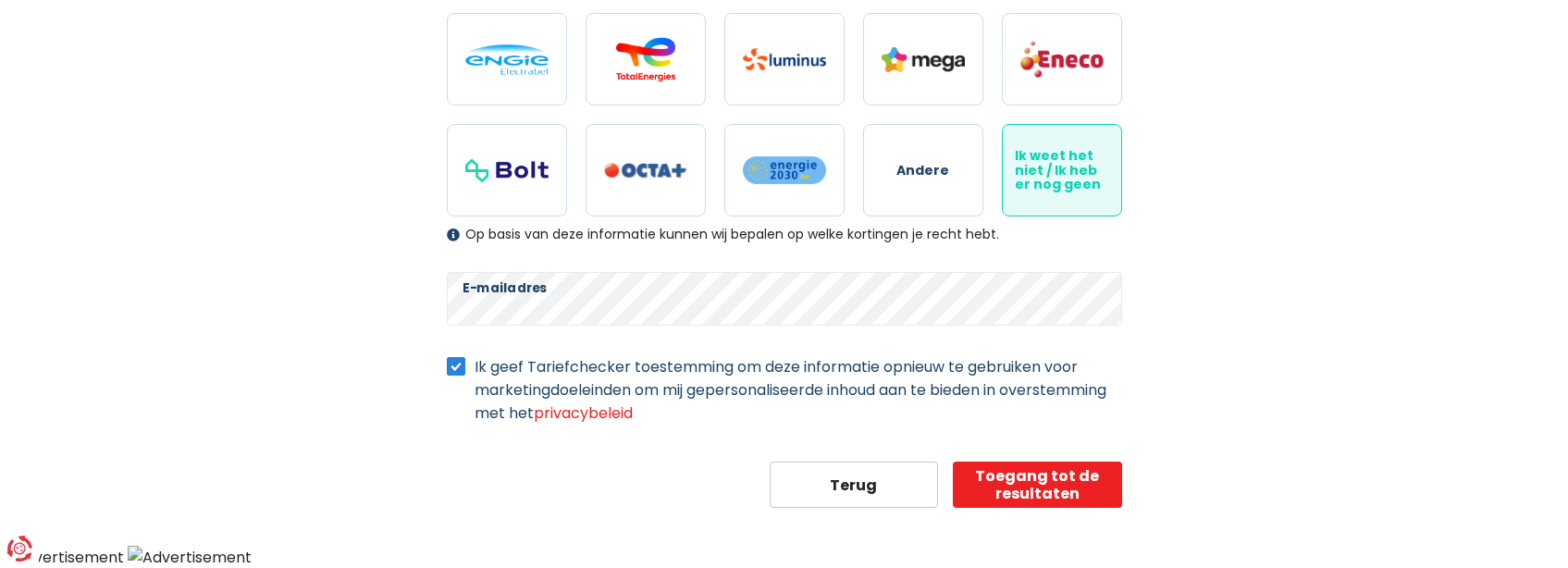
click at [474, 370] on label "Ik geef Tariefchecker toestemming om deze informatie opnieuw te gebruiken voor …" at bounding box center [798, 390] width 648 height 70
click at [449, 370] on input "Ik geef Tariefchecker toestemming om deze informatie opnieuw te gebruiken voor …" at bounding box center [456, 363] width 18 height 18
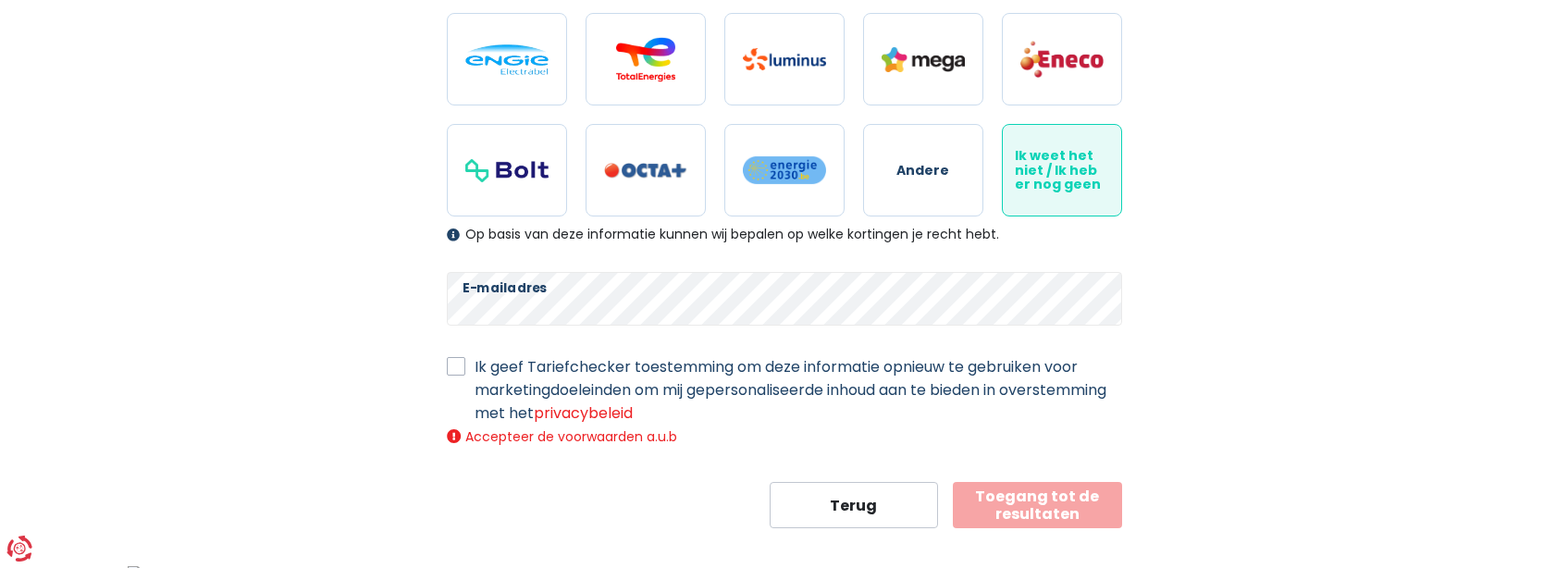
click at [474, 363] on label "Ik geef Tariefchecker toestemming om deze informatie opnieuw te gebruiken voor …" at bounding box center [798, 390] width 648 height 70
click at [455, 363] on input "Ik geef Tariefchecker toestemming om deze informatie opnieuw te gebruiken voor …" at bounding box center [456, 363] width 18 height 18
checkbox input "true"
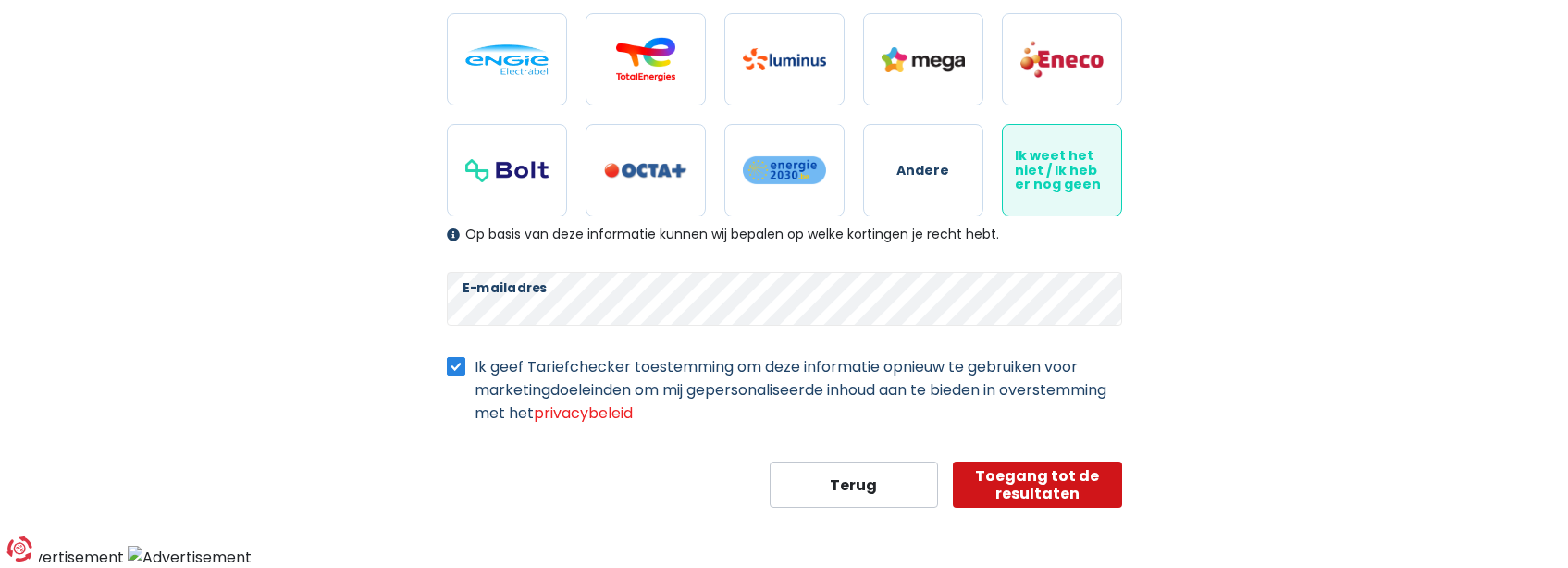
click at [1014, 471] on button "Toegang tot de resultaten" at bounding box center [1037, 485] width 170 height 47
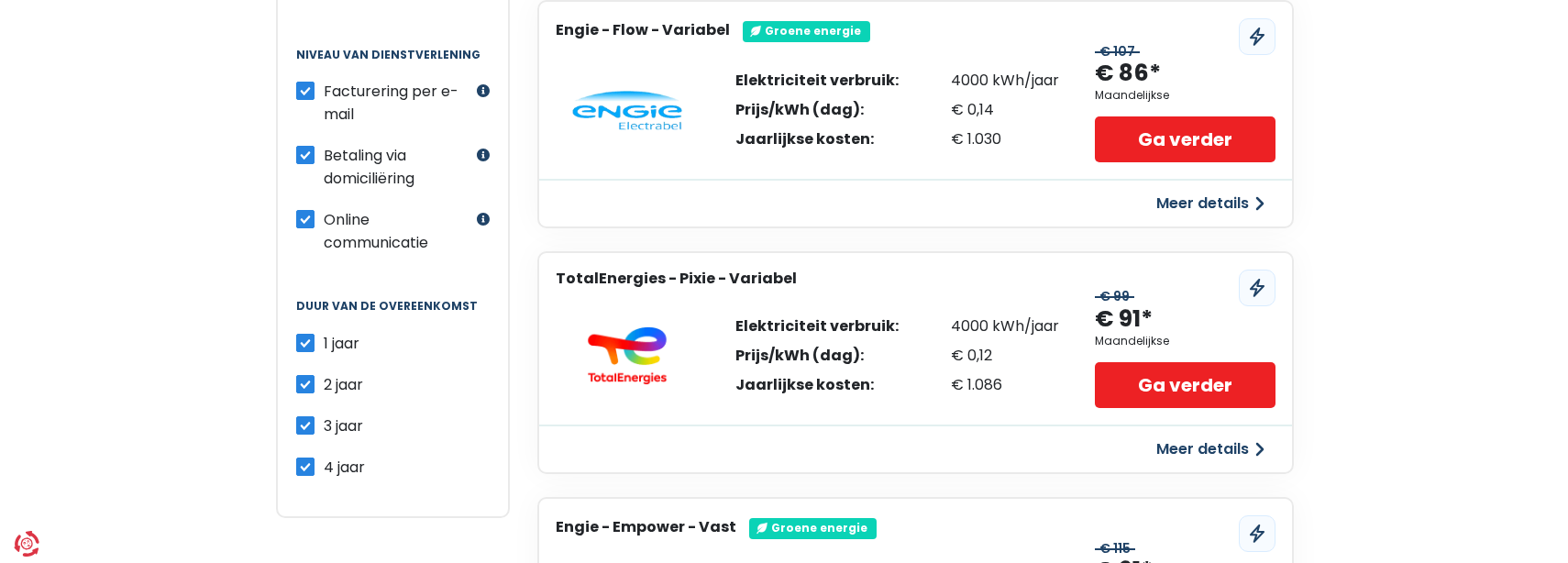
scroll to position [642, 0]
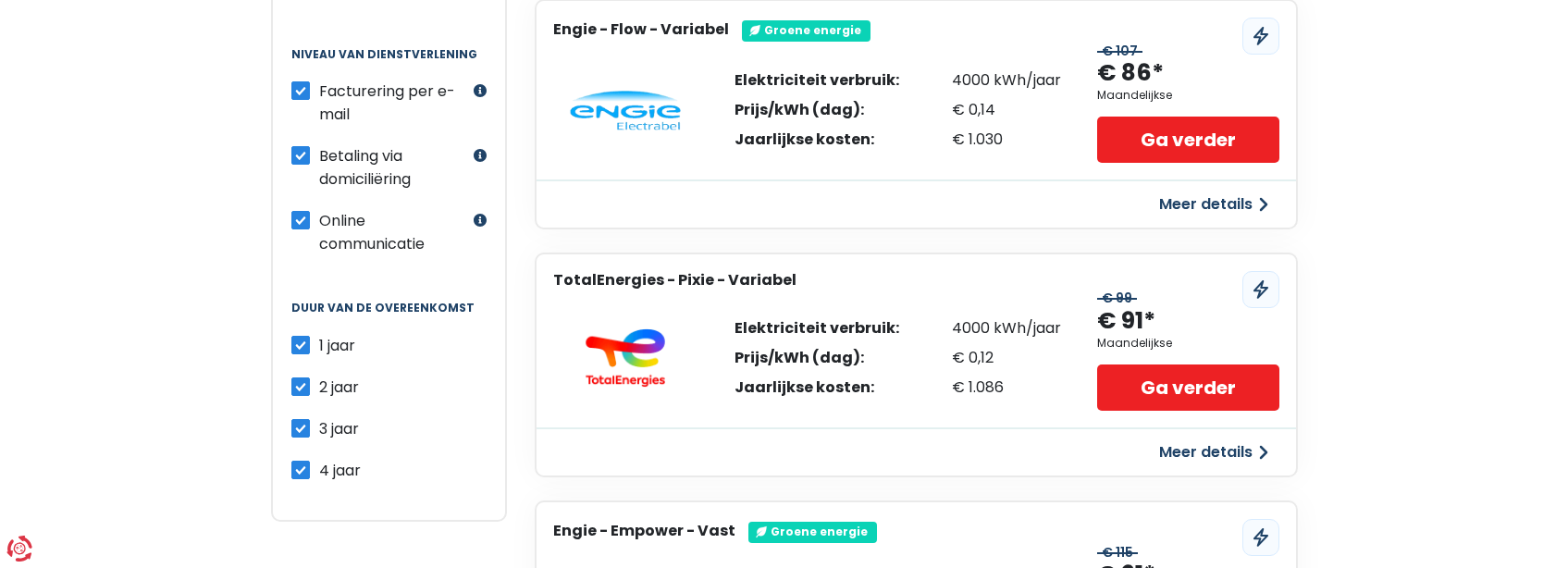
click at [319, 384] on label "2 jaar" at bounding box center [338, 387] width 40 height 23
click at [293, 384] on input "2 jaar" at bounding box center [300, 384] width 18 height 18
checkbox input "false"
click at [319, 427] on label "3 jaar" at bounding box center [338, 428] width 40 height 23
click at [298, 427] on input "3 jaar" at bounding box center [300, 426] width 18 height 18
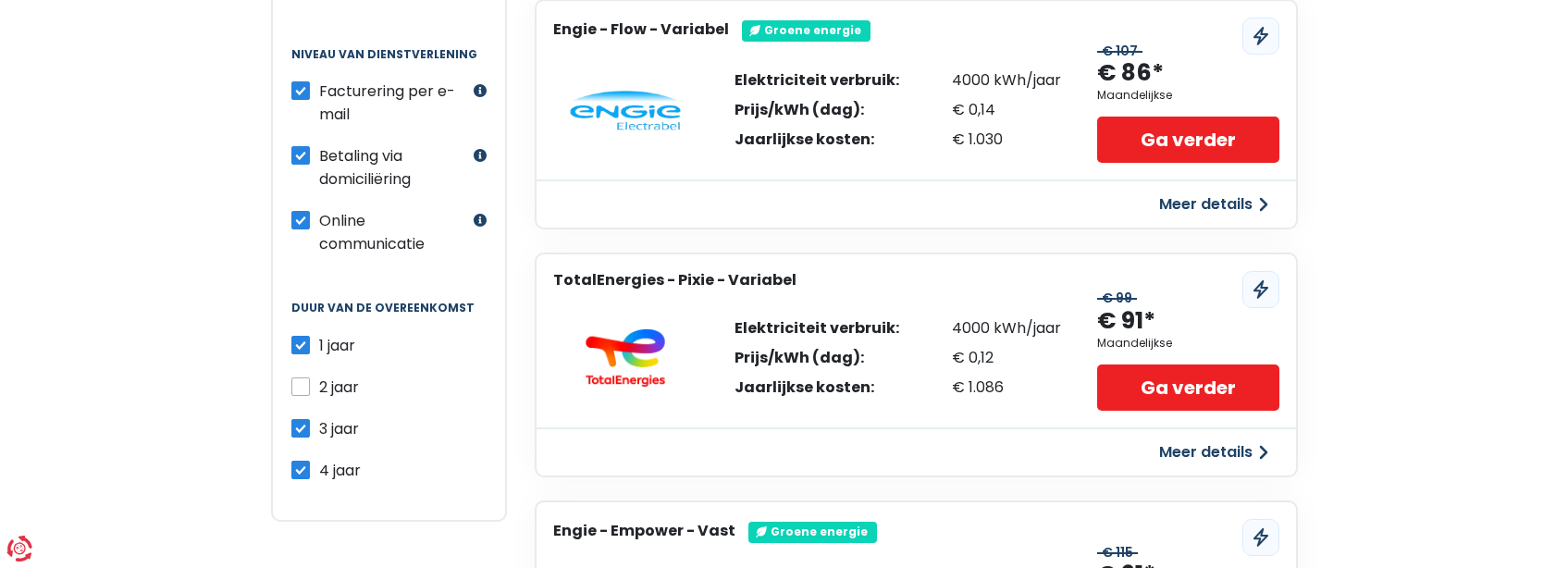
checkbox input "false"
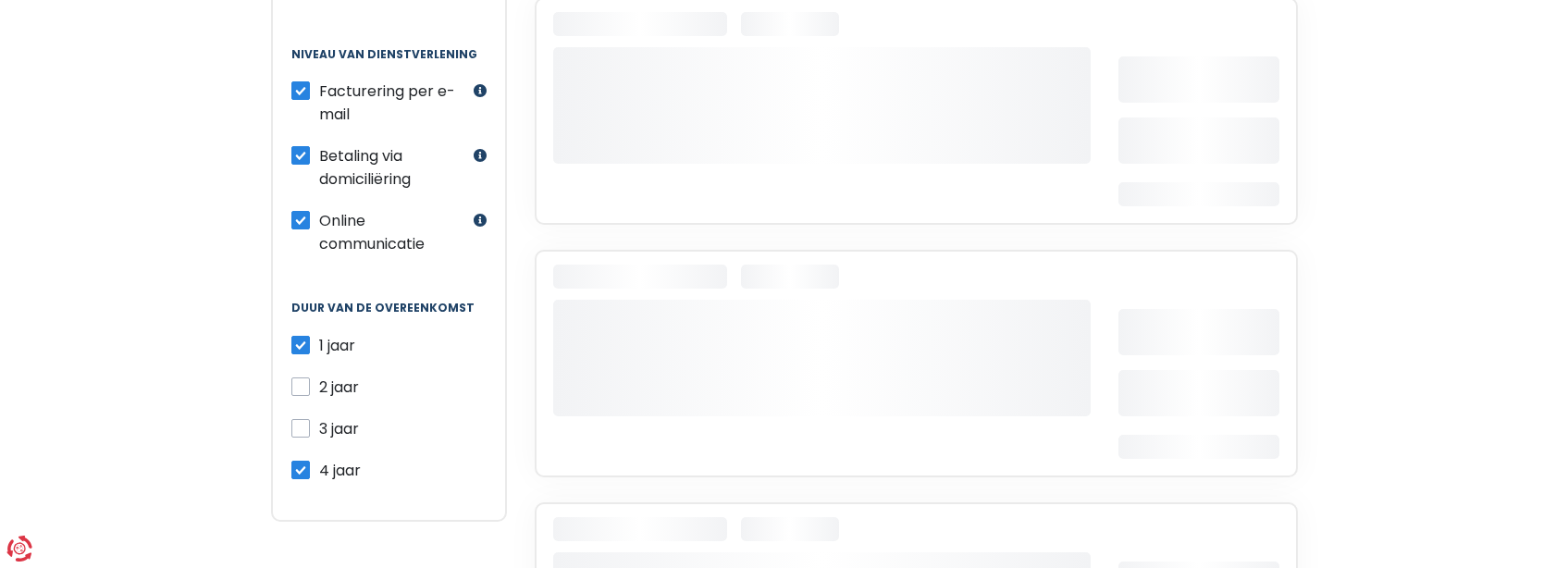
click at [319, 467] on label "4 jaar" at bounding box center [339, 470] width 42 height 23
click at [304, 467] on input "4 jaar" at bounding box center [300, 467] width 18 height 18
checkbox input "false"
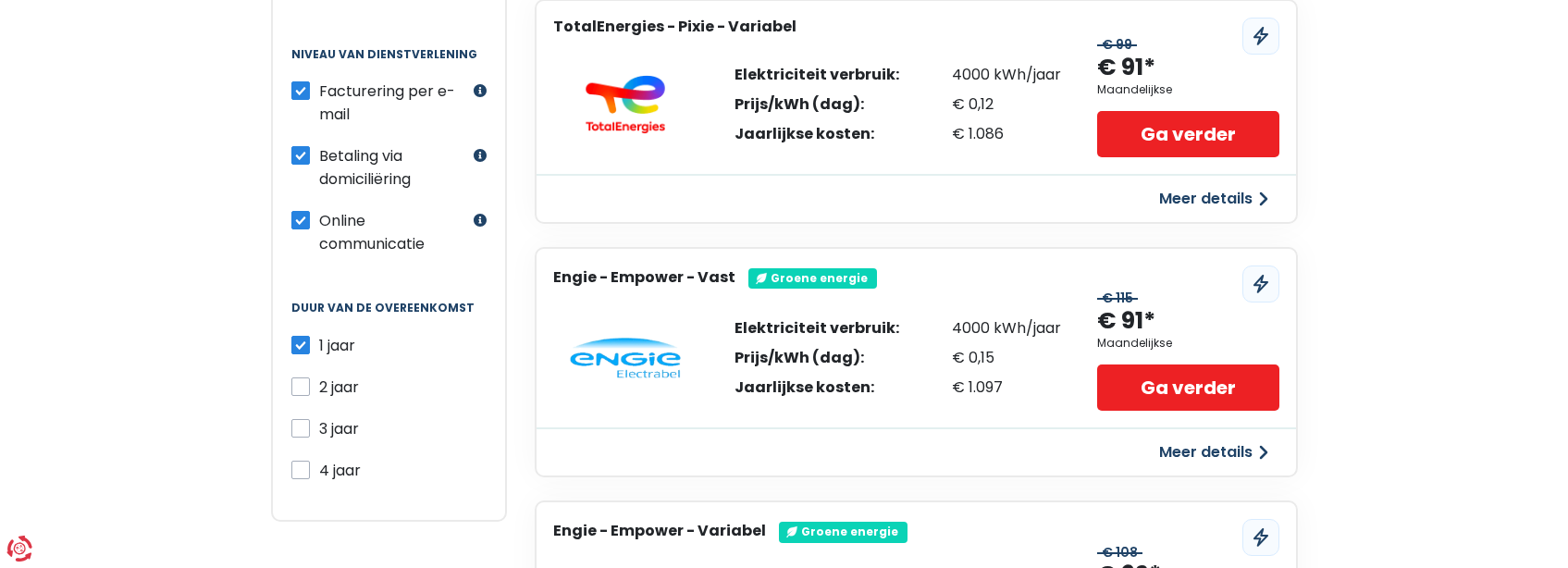
click at [319, 382] on label "2 jaar" at bounding box center [338, 387] width 40 height 23
click at [294, 382] on input "2 jaar" at bounding box center [300, 384] width 18 height 18
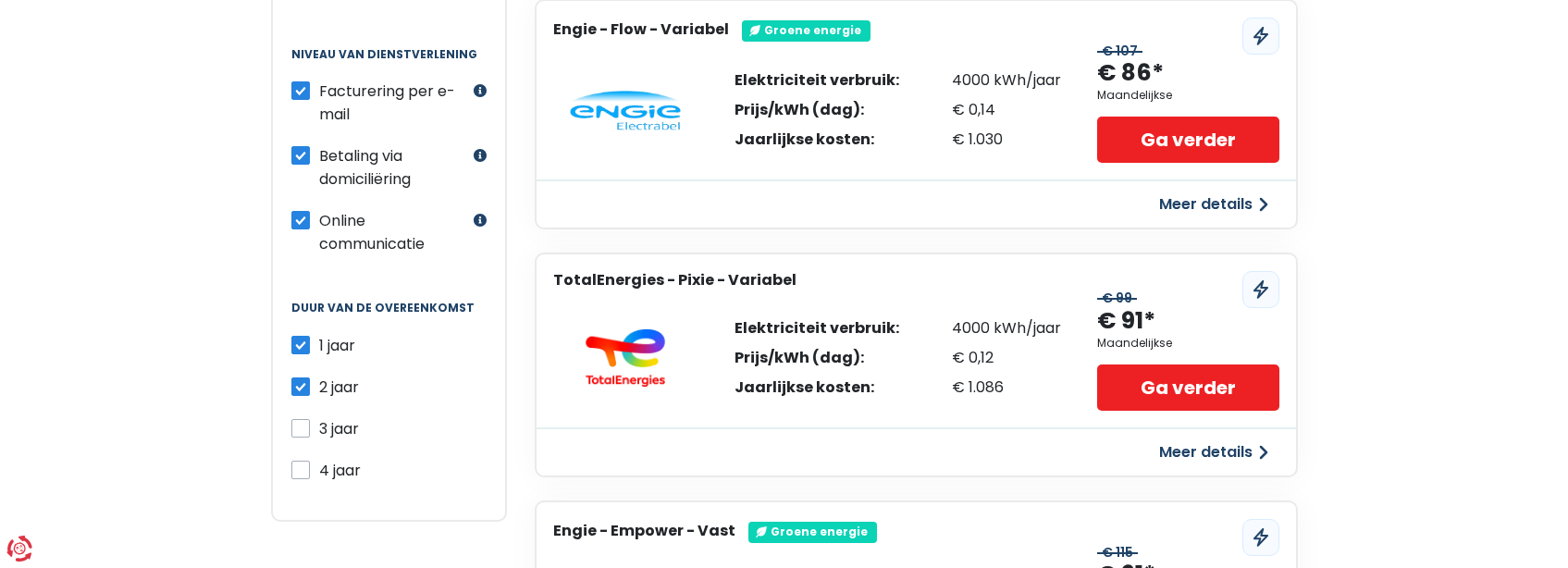
click at [319, 391] on label "2 jaar" at bounding box center [338, 387] width 40 height 23
click at [294, 391] on input "2 jaar" at bounding box center [300, 384] width 18 height 18
checkbox input "false"
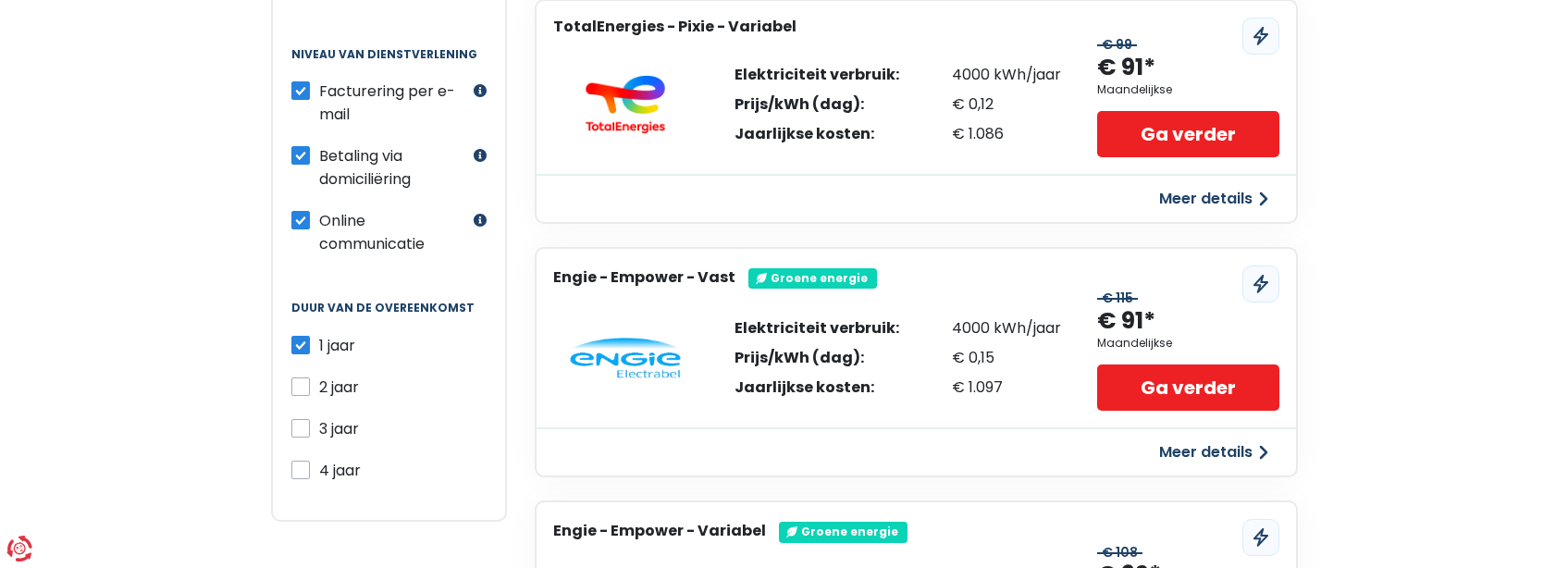
click at [1220, 199] on button "Meer details" at bounding box center [1213, 199] width 131 height 33
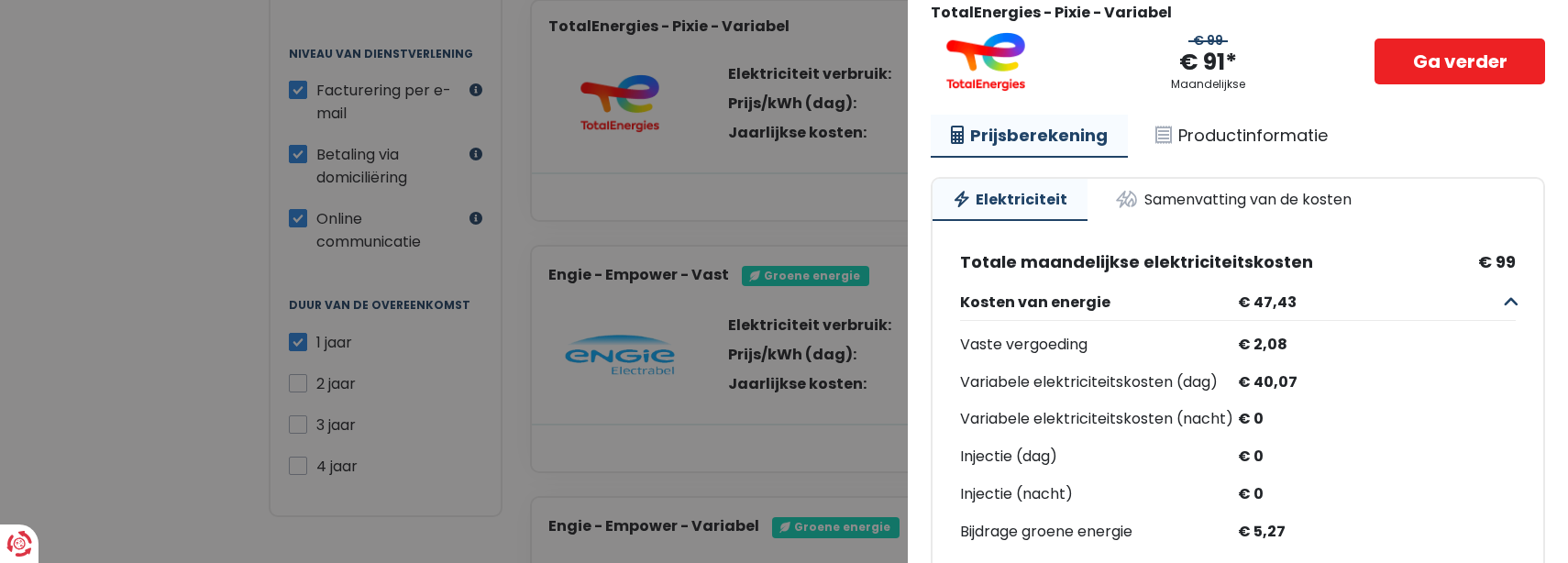
scroll to position [0, 0]
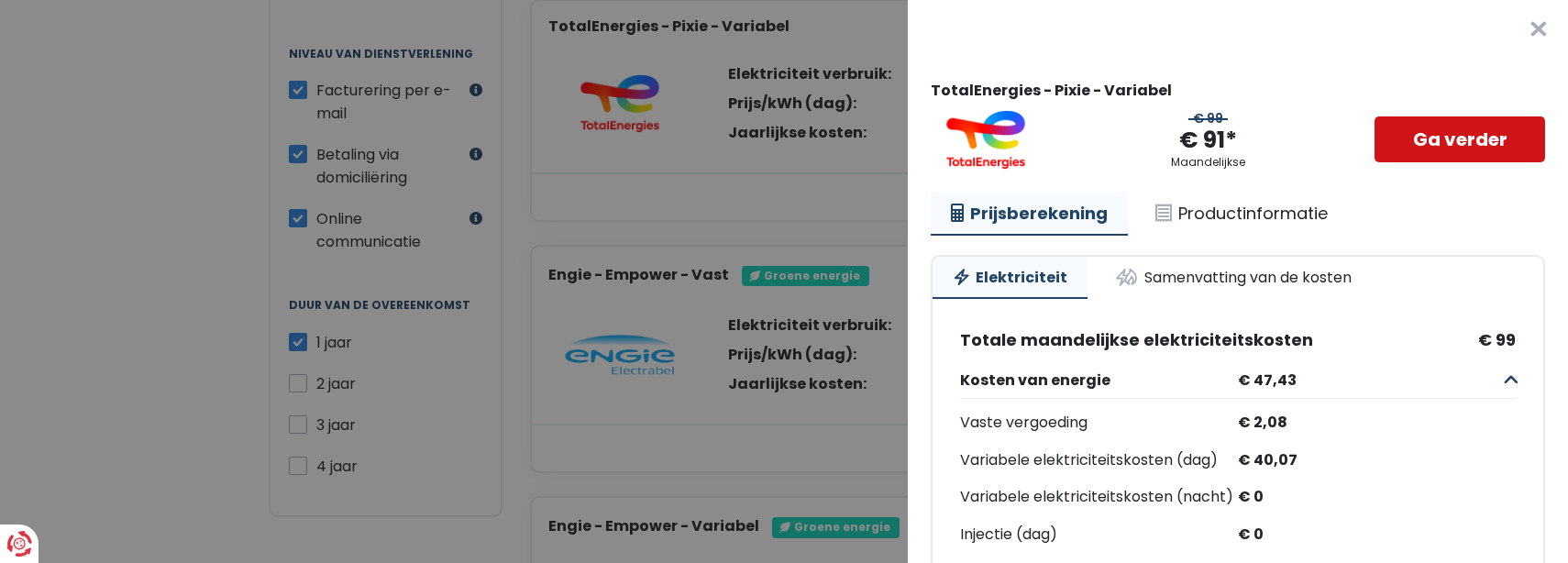
click at [1406, 141] on link "Ga verder" at bounding box center [1459, 139] width 170 height 46
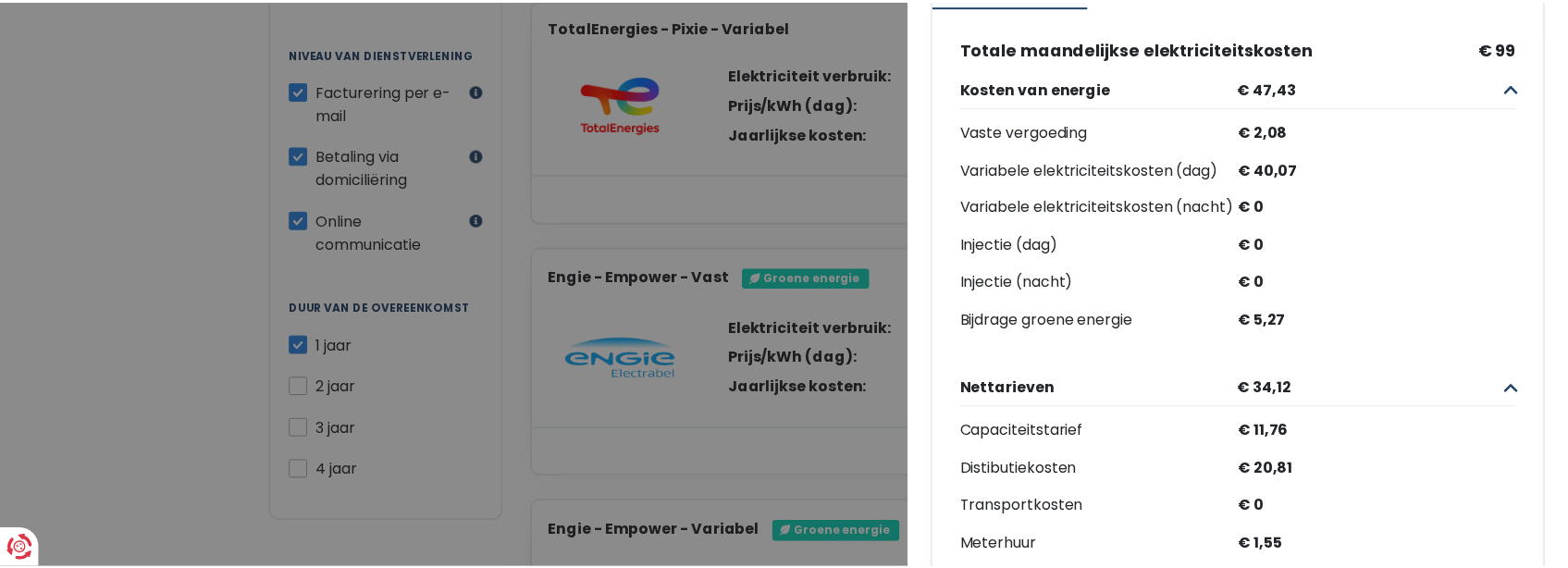
scroll to position [9, 0]
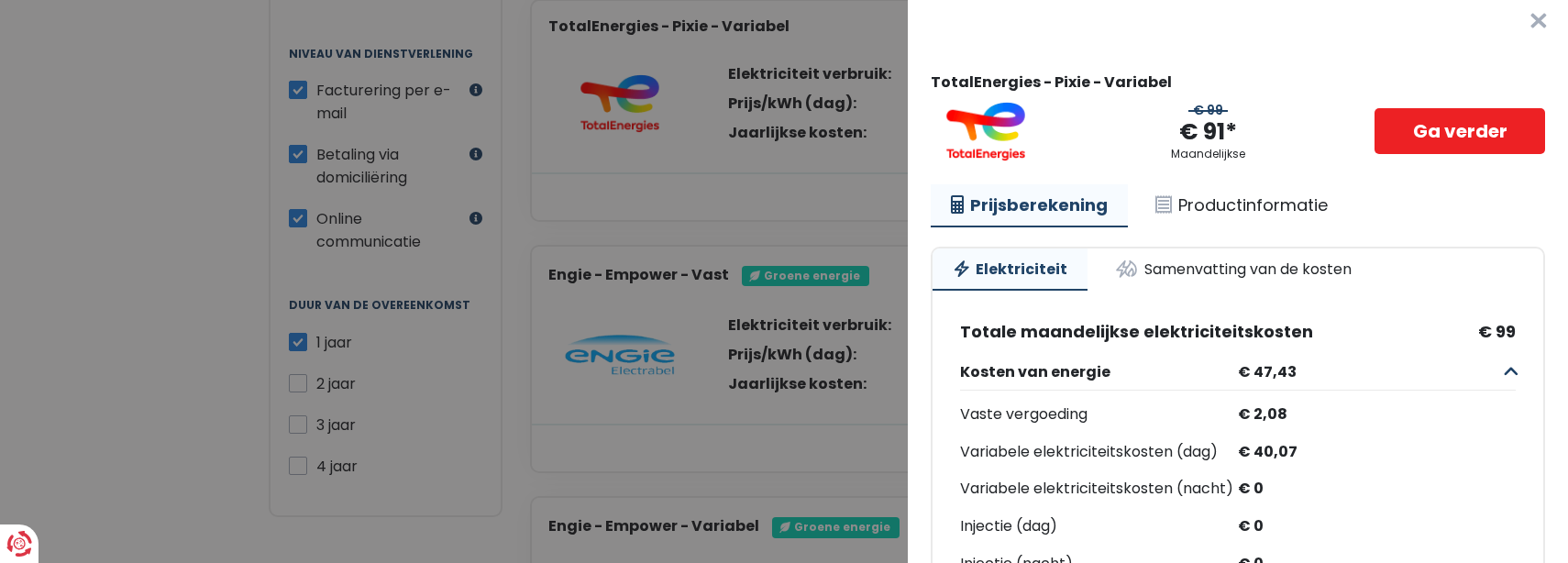
click at [1511, 15] on button "×" at bounding box center [1538, 20] width 59 height 59
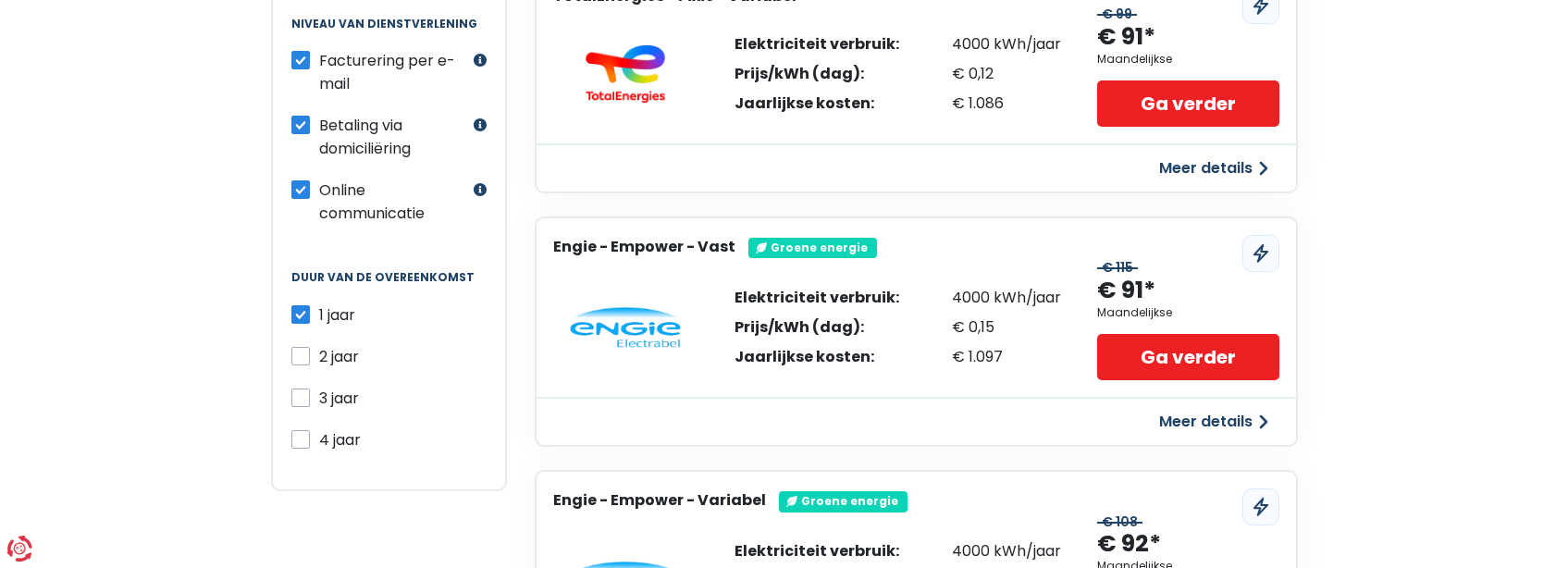
scroll to position [647, 0]
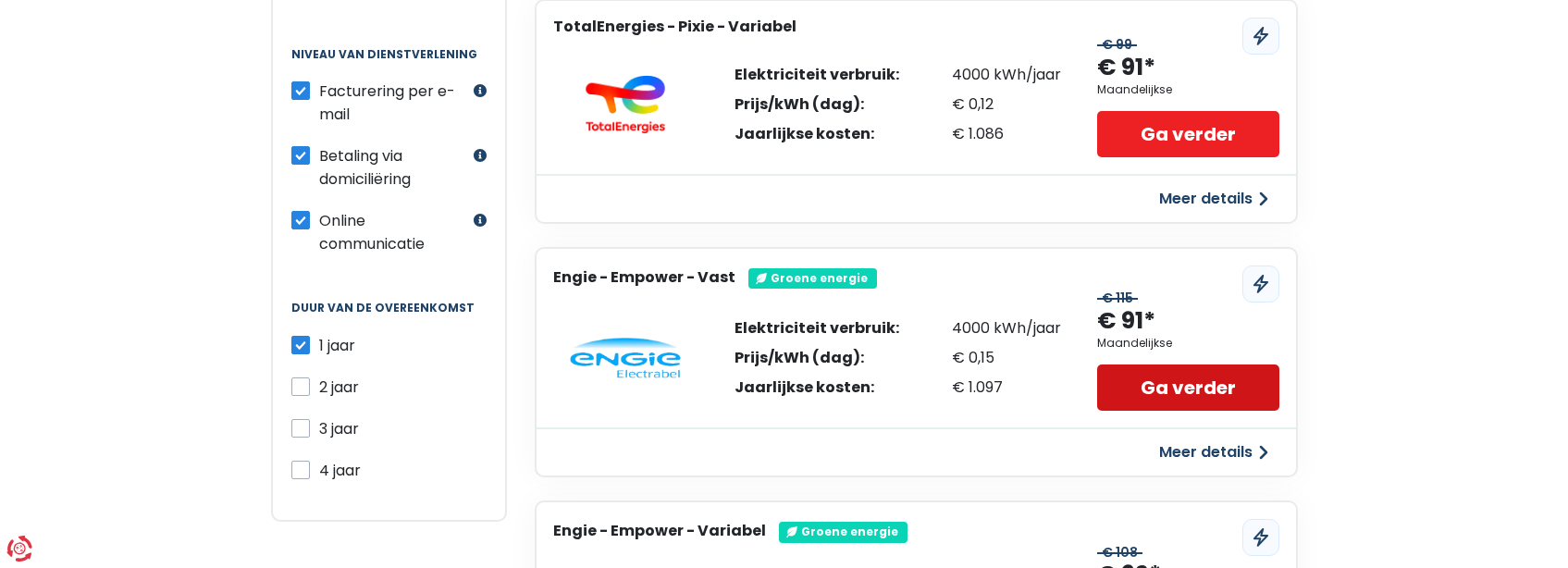
click at [1197, 381] on link "Ga verder" at bounding box center [1187, 388] width 181 height 47
